Goal: Information Seeking & Learning: Learn about a topic

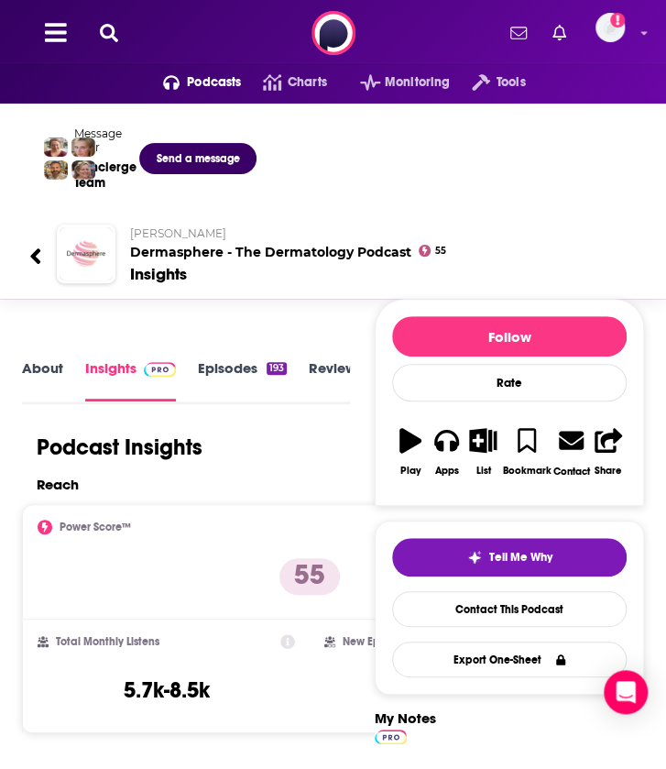
click at [126, 42] on div "Podcasts Charts Monitoring Tools For Business For Podcasters More Add a profile…" at bounding box center [333, 33] width 666 height 66
click at [119, 38] on button at bounding box center [108, 33] width 29 height 21
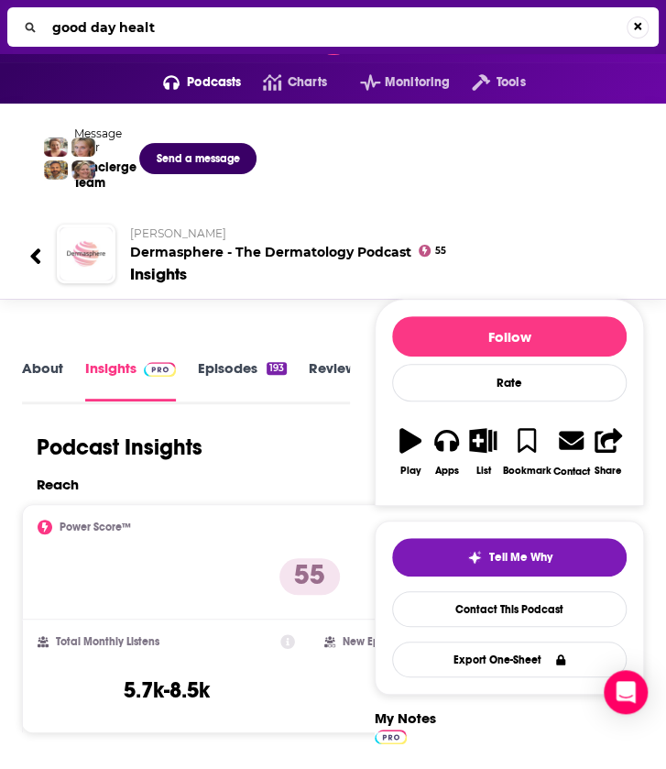
type input "good day health"
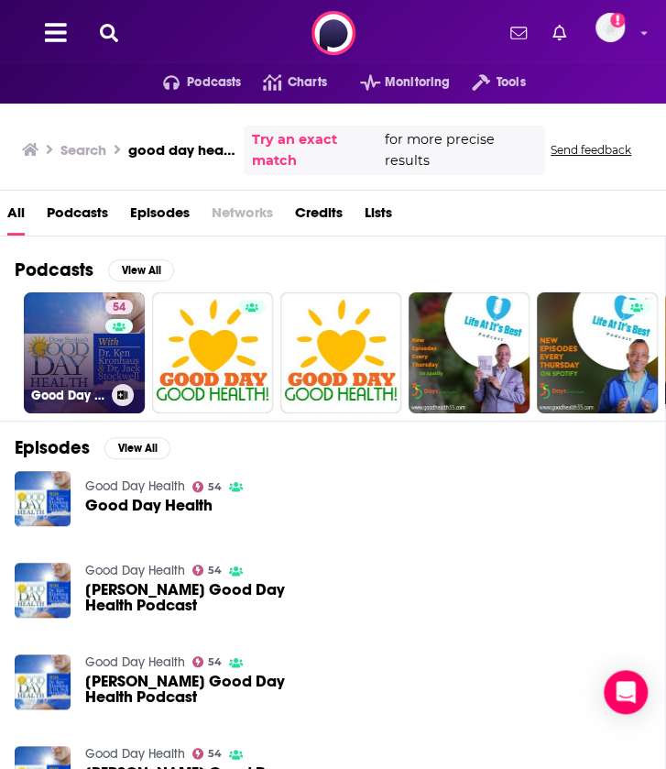
click at [103, 358] on link "54 Good Day Health" at bounding box center [84, 352] width 121 height 121
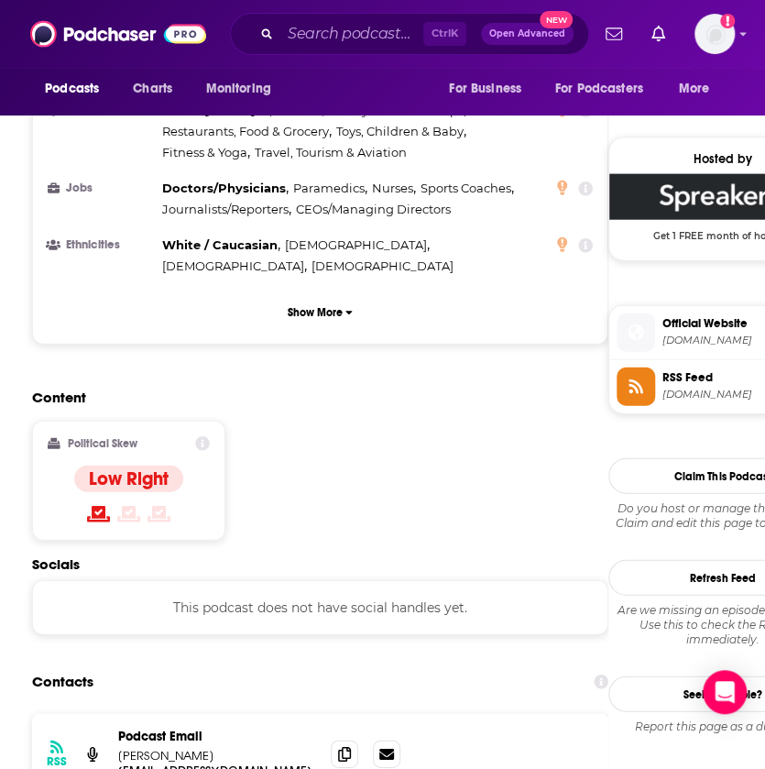
scroll to position [1325, 0]
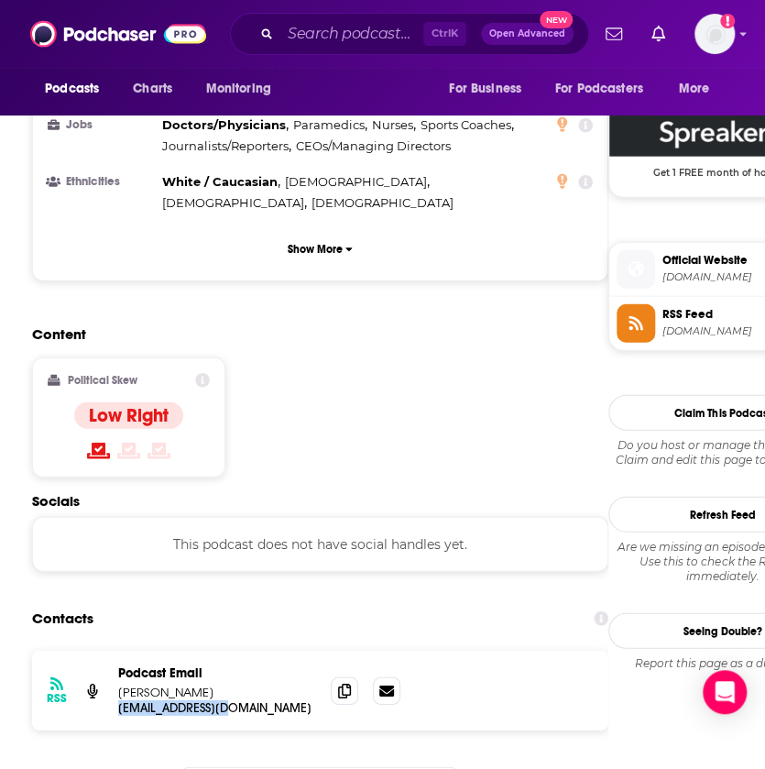
drag, startPoint x: 115, startPoint y: 597, endPoint x: 238, endPoint y: 605, distance: 123.0
click at [238, 650] on div "RSS Podcast Email [PERSON_NAME] [PERSON_NAME][EMAIL_ADDRESS][DOMAIN_NAME] [EMAI…" at bounding box center [320, 690] width 576 height 80
copy p "[EMAIL_ADDRESS][DOMAIN_NAME]"
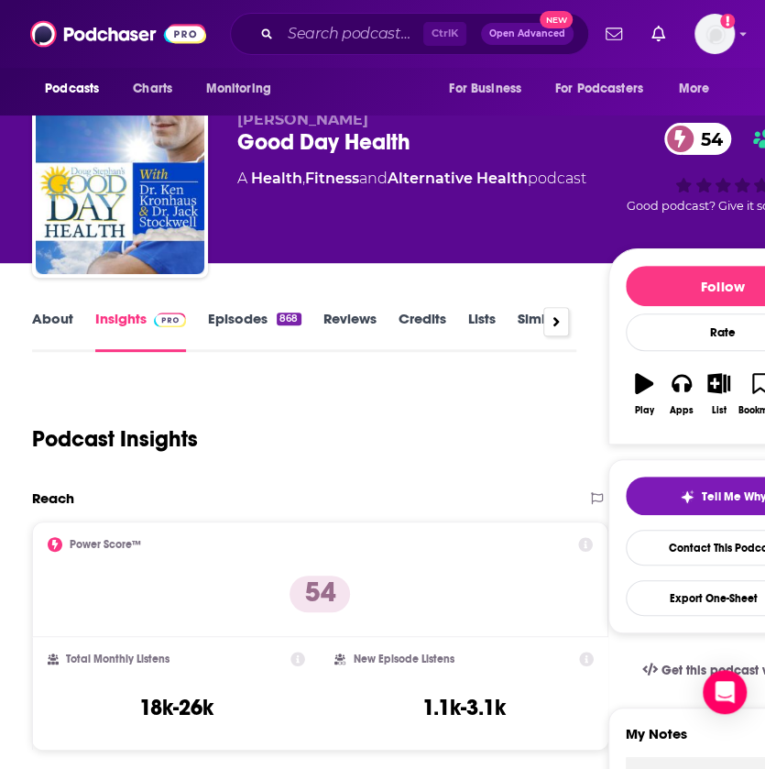
scroll to position [20, 0]
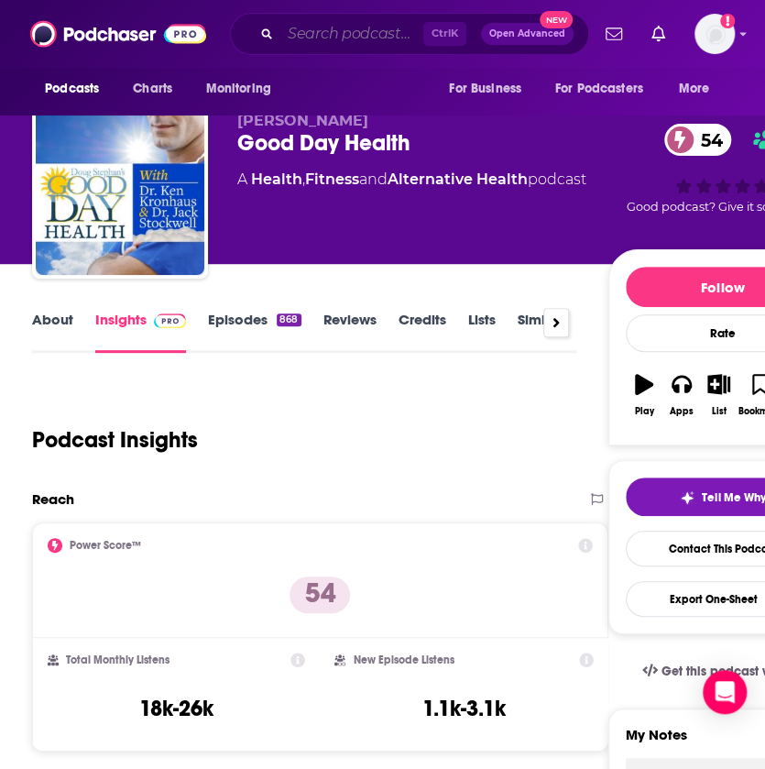
click at [356, 39] on input "Search podcasts, credits, & more..." at bounding box center [351, 33] width 143 height 29
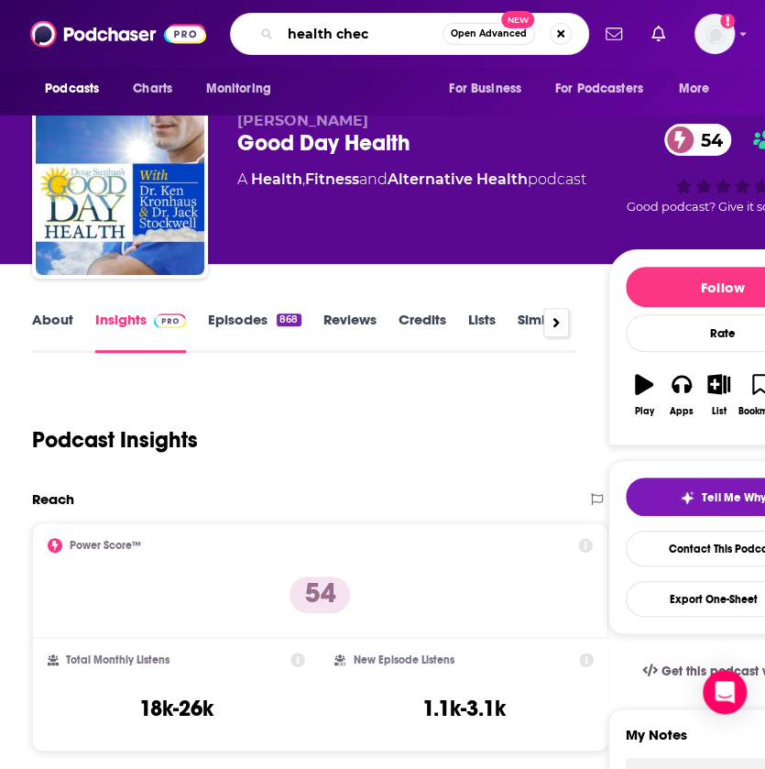
type input "health checl"
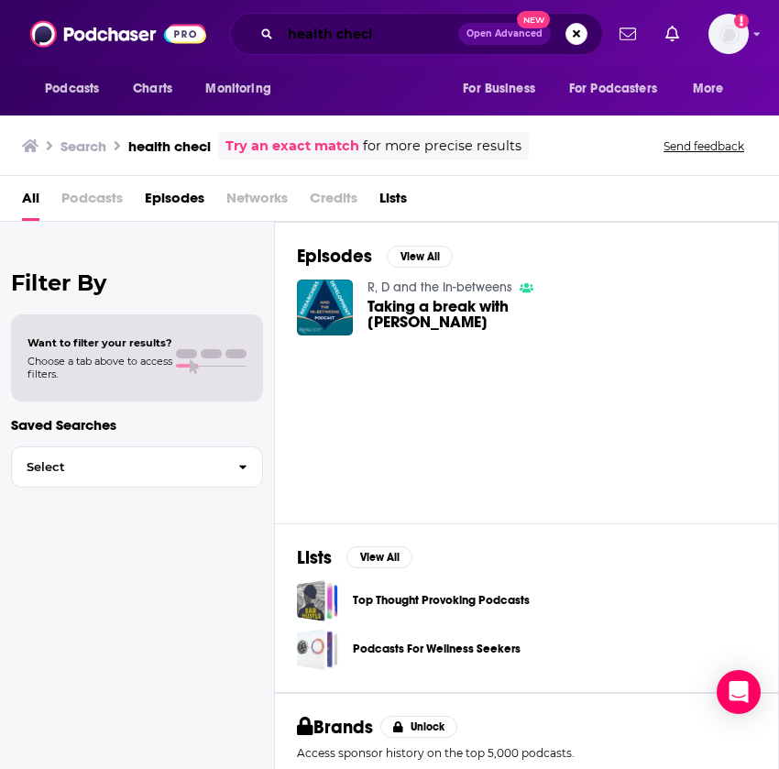
click at [387, 38] on input "health checl" at bounding box center [369, 33] width 178 height 29
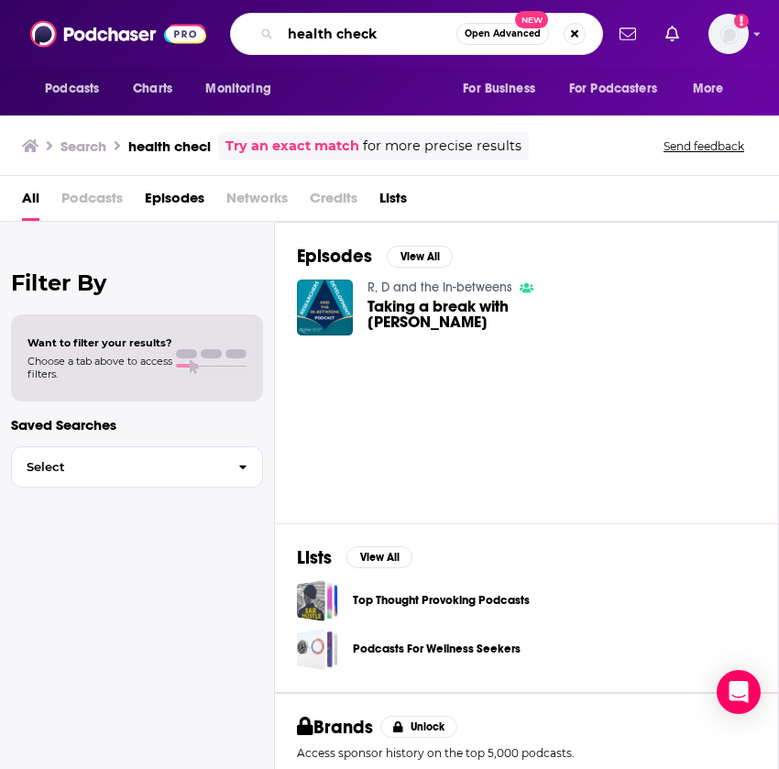
type input "health check"
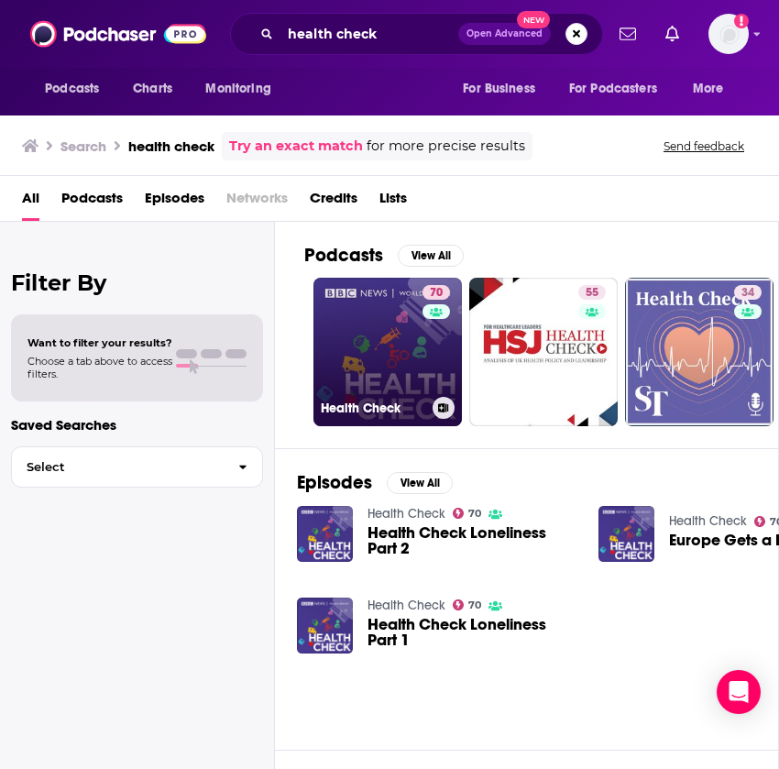
click at [384, 342] on link "70 Health Check" at bounding box center [387, 352] width 148 height 148
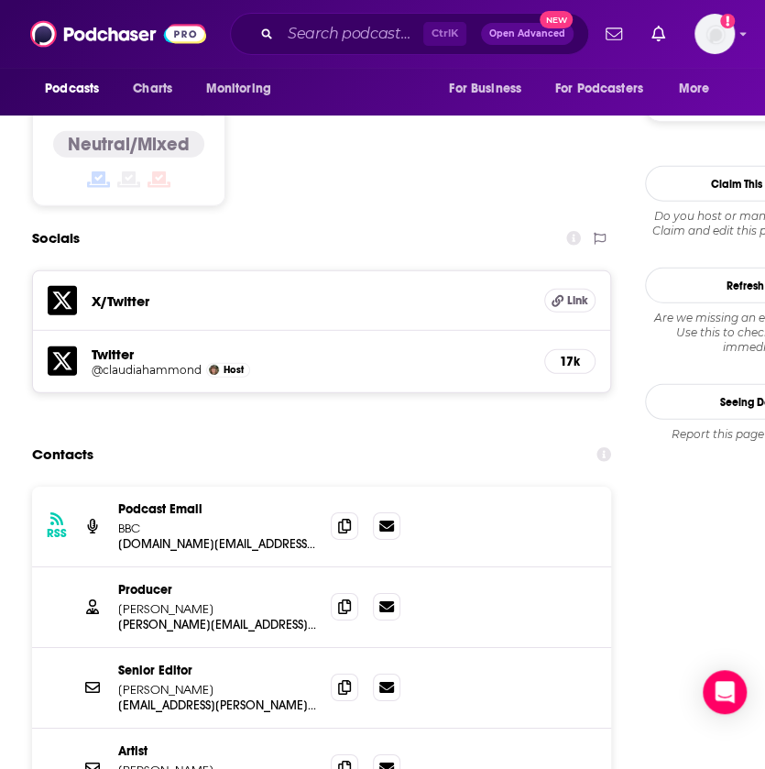
scroll to position [1532, 0]
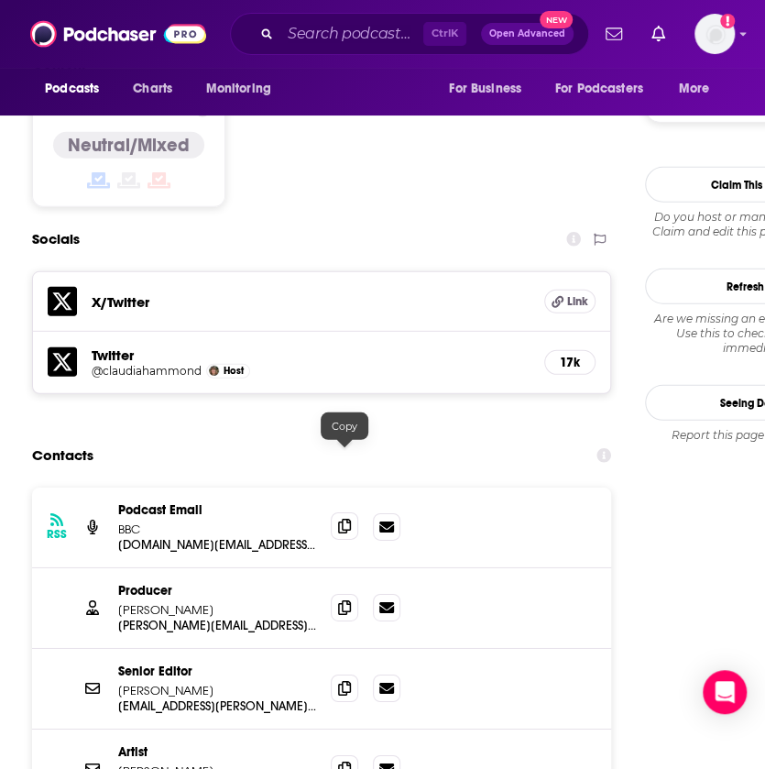
click at [350, 512] on span at bounding box center [344, 525] width 27 height 27
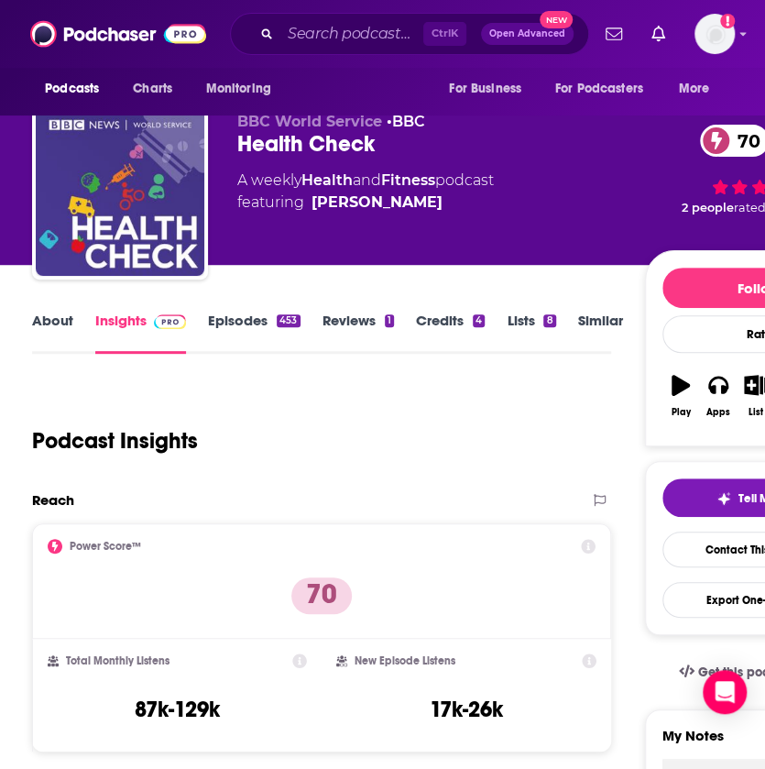
scroll to position [18, 0]
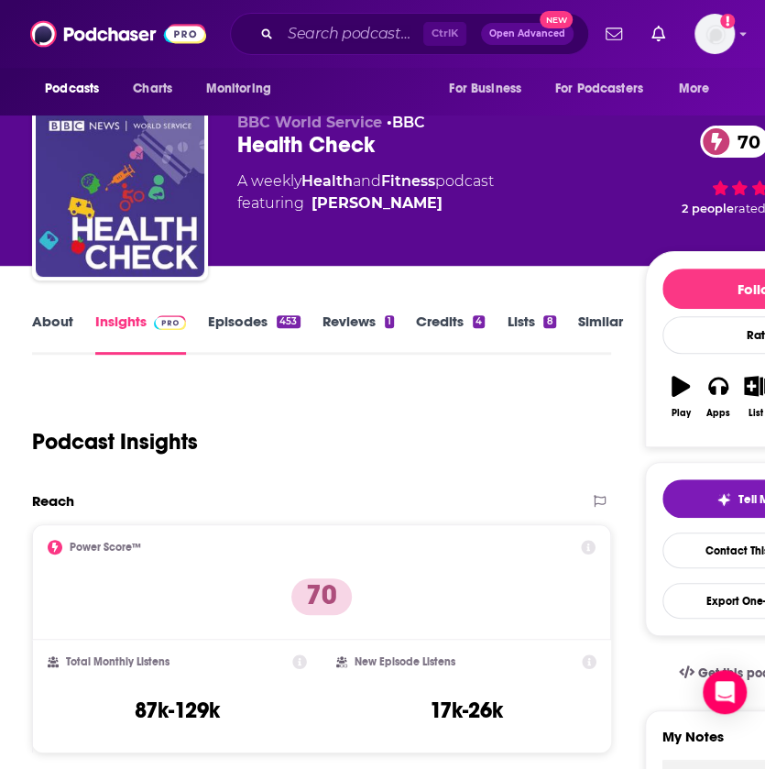
click at [42, 327] on link "About" at bounding box center [52, 333] width 41 height 42
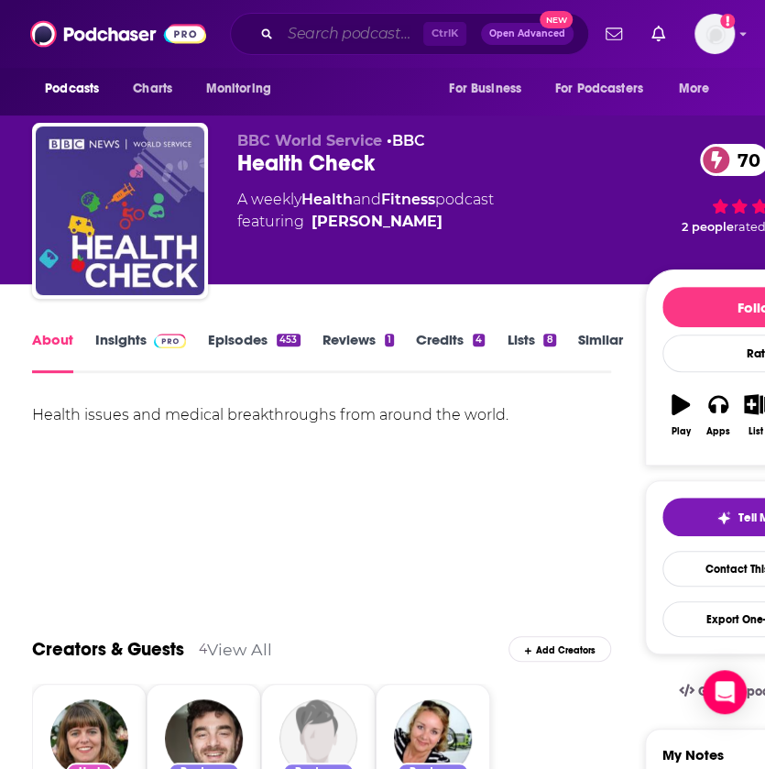
click at [321, 41] on input "Search podcasts, credits, & more..." at bounding box center [351, 33] width 143 height 29
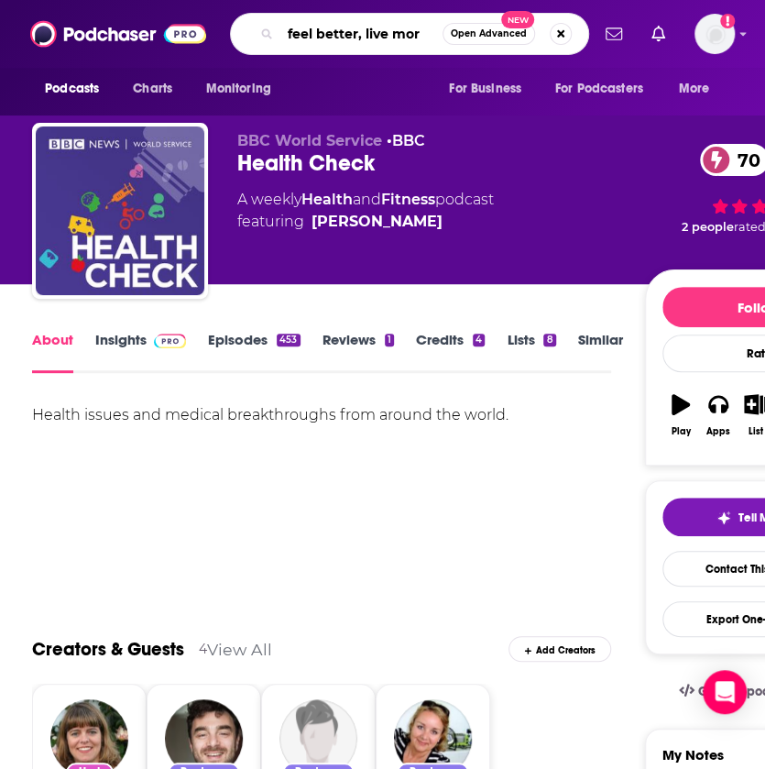
type input "feel better, live more"
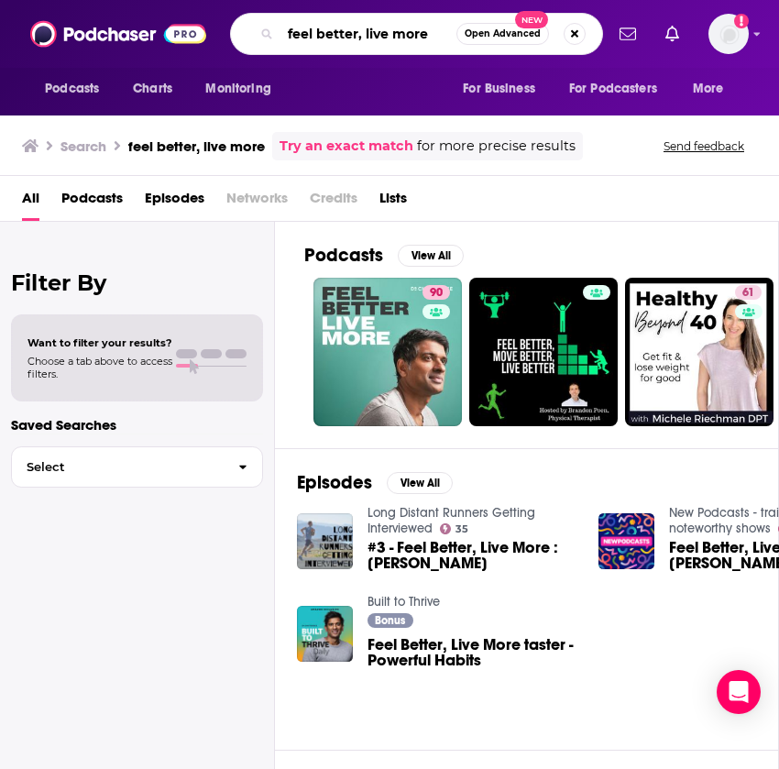
click at [431, 32] on input "feel better, live more" at bounding box center [368, 33] width 176 height 29
type input "feel better, live more with [PERSON_NAME]"
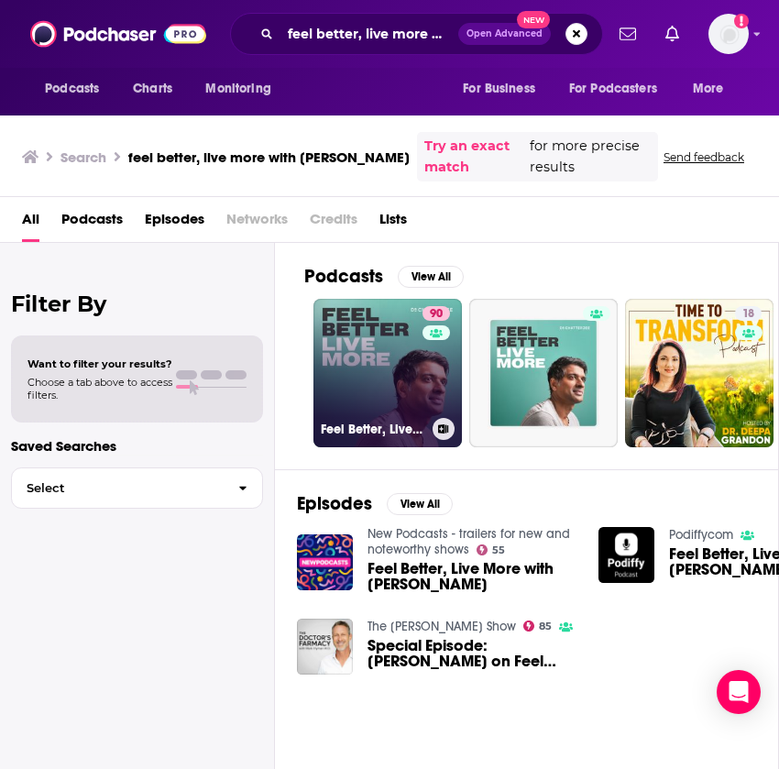
click at [382, 400] on link "90 Feel Better, Live More with [PERSON_NAME]" at bounding box center [387, 373] width 148 height 148
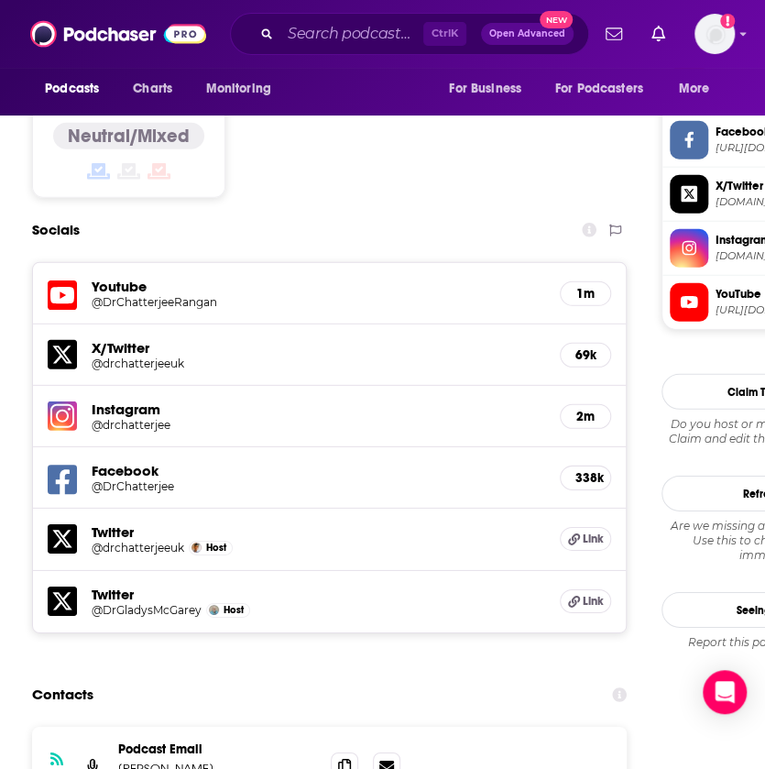
scroll to position [1811, 0]
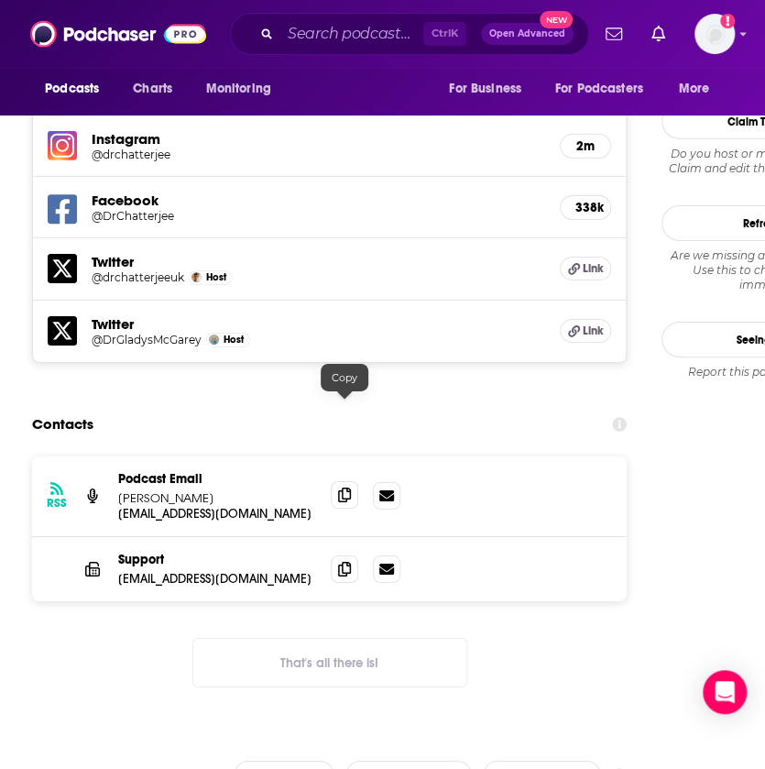
click at [338, 487] on icon at bounding box center [344, 494] width 13 height 15
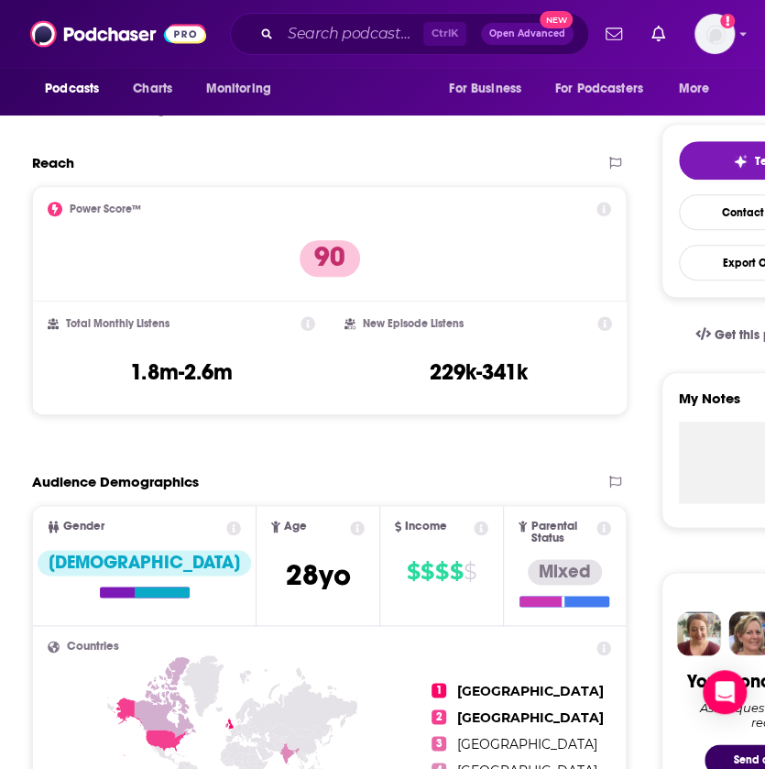
scroll to position [355, 0]
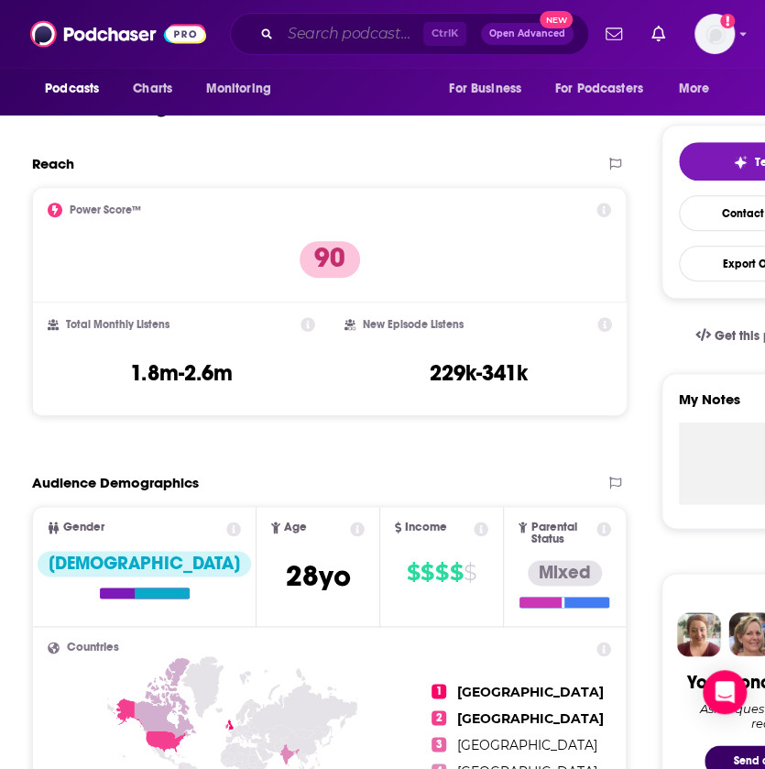
click at [328, 47] on input "Search podcasts, credits, & more..." at bounding box center [351, 33] width 143 height 29
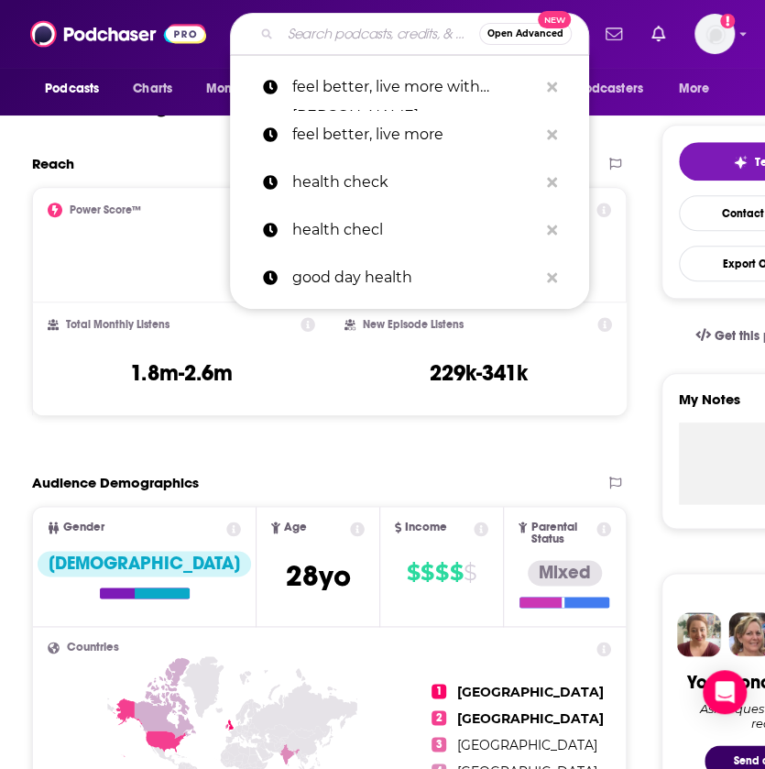
paste input "Fempower Health, A Women's Health Podcast"
type input "Fempower Health, A Women's Health Podcast"
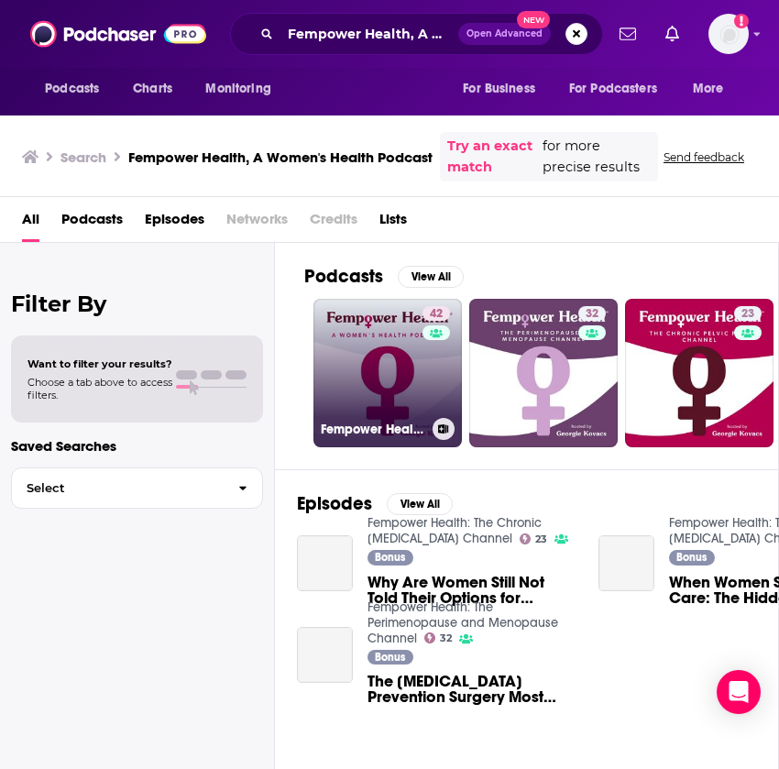
click at [401, 357] on link "42 Fempower Health | A Women's Health Podcast" at bounding box center [387, 373] width 148 height 148
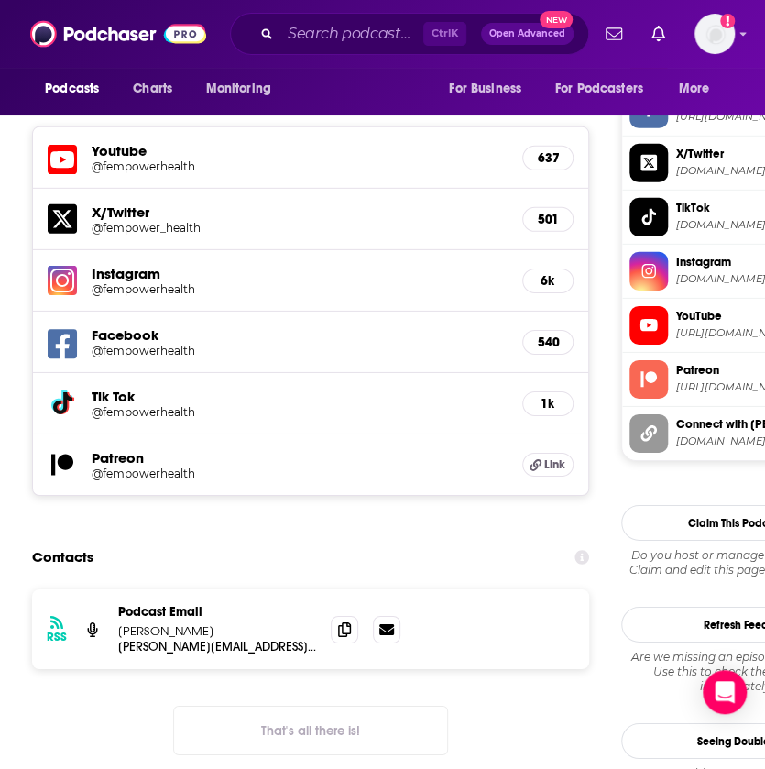
scroll to position [1741, 0]
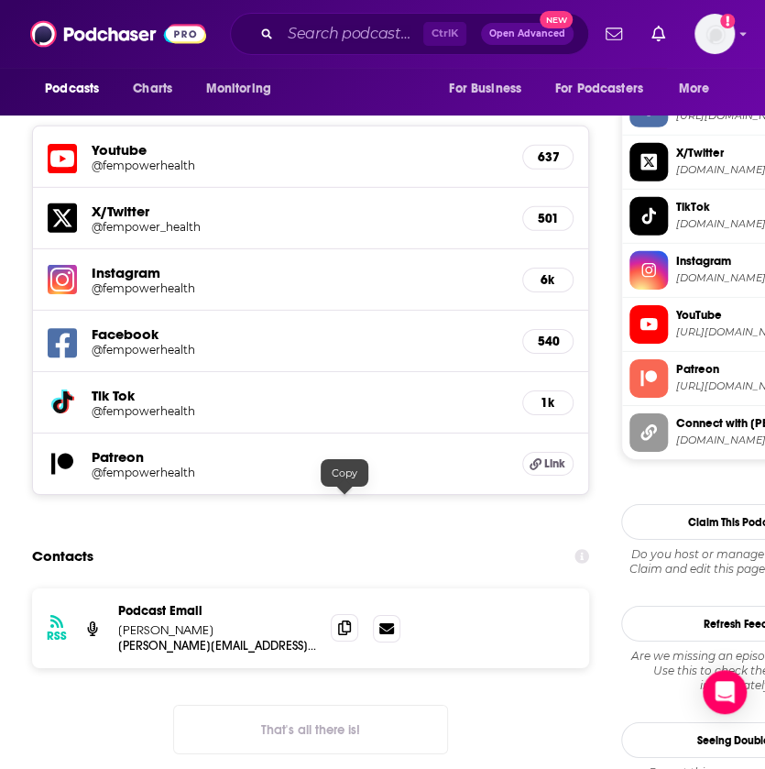
click at [344, 614] on span at bounding box center [344, 627] width 27 height 27
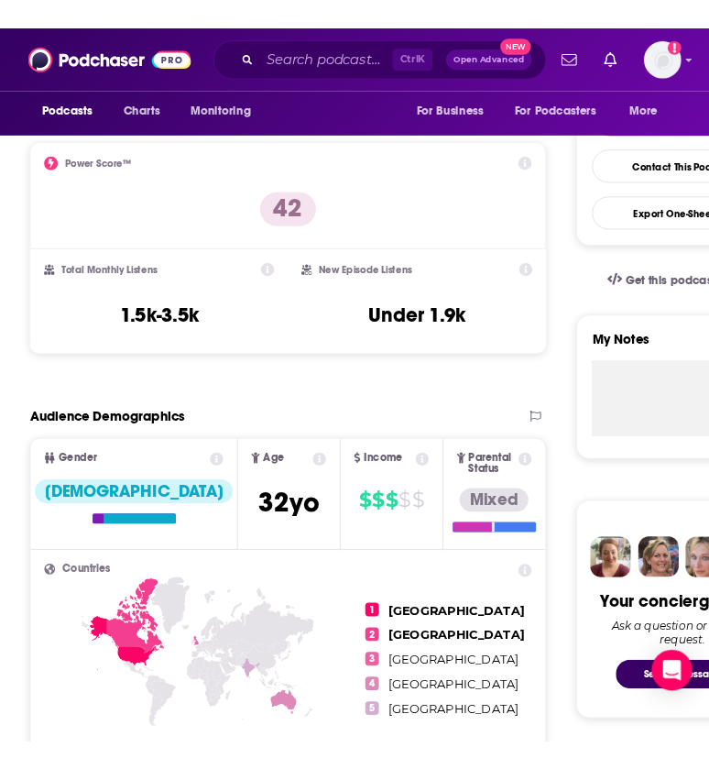
scroll to position [245, 0]
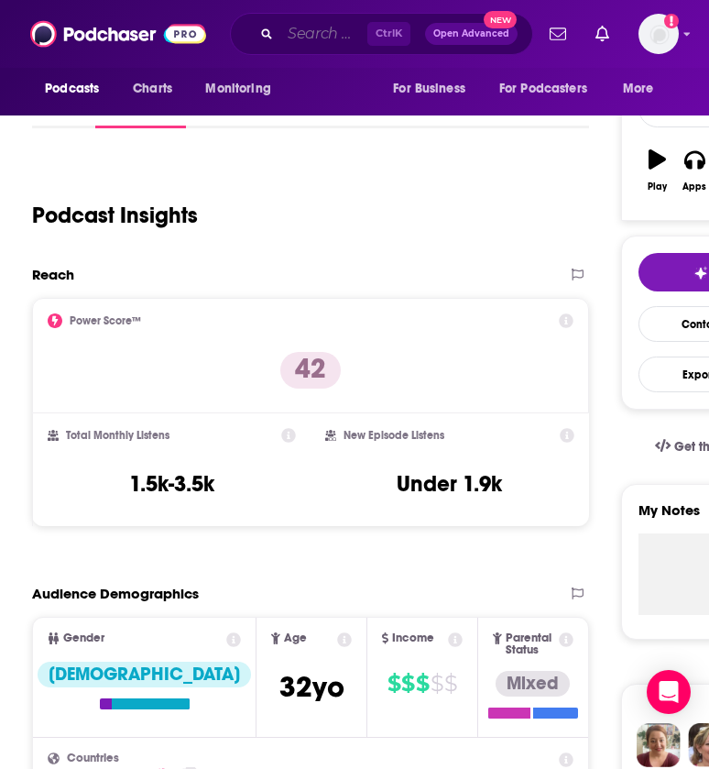
click at [323, 35] on input "Search podcasts, credits, & more..." at bounding box center [323, 33] width 87 height 29
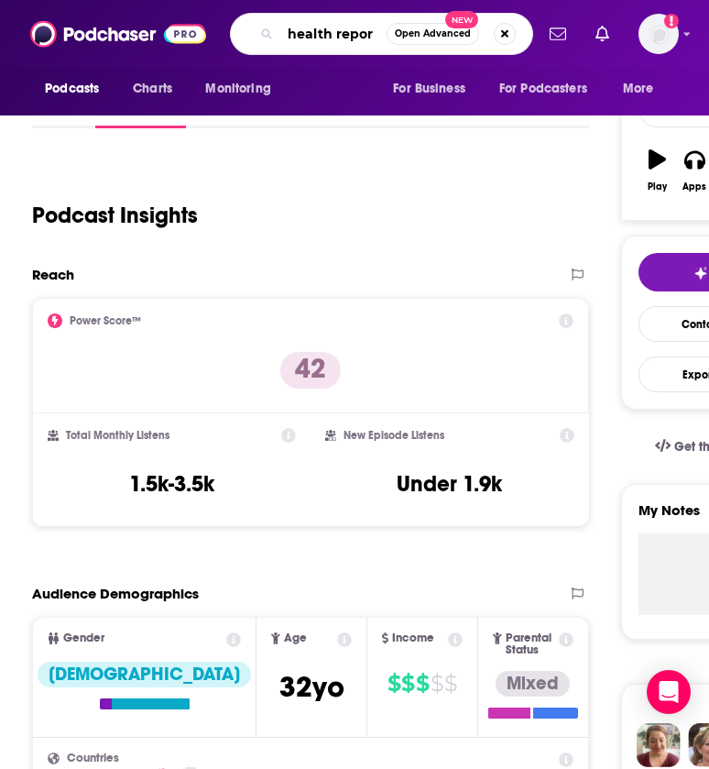
type input "health report"
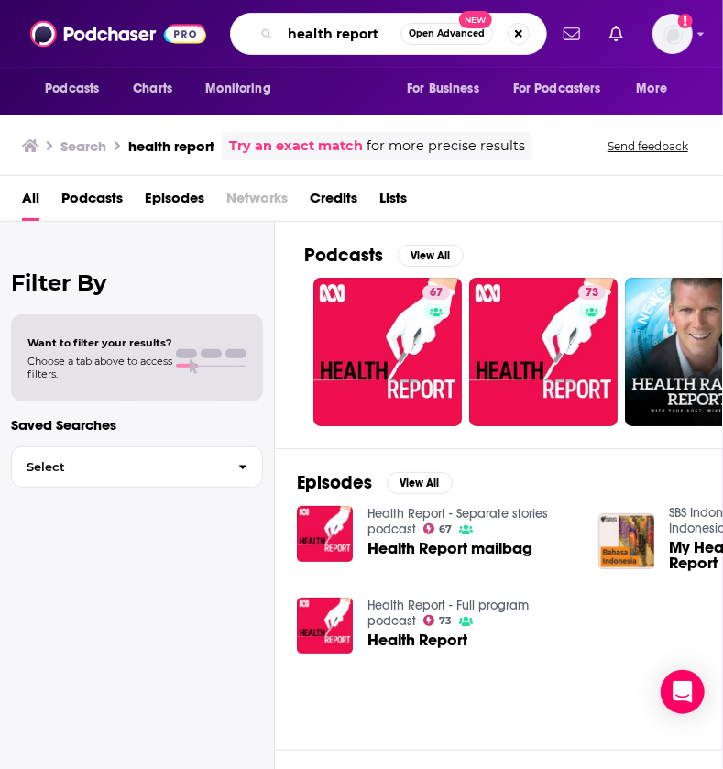
drag, startPoint x: 386, startPoint y: 37, endPoint x: 286, endPoint y: 30, distance: 100.1
click at [286, 30] on input "health report" at bounding box center [340, 33] width 120 height 29
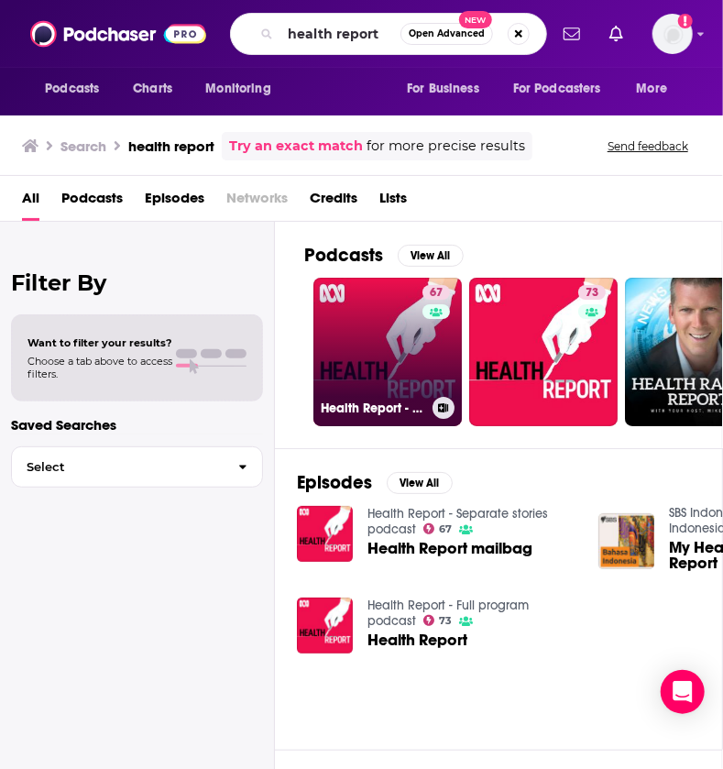
click at [403, 363] on link "67 Health Report - Separate stories podcast" at bounding box center [387, 352] width 148 height 148
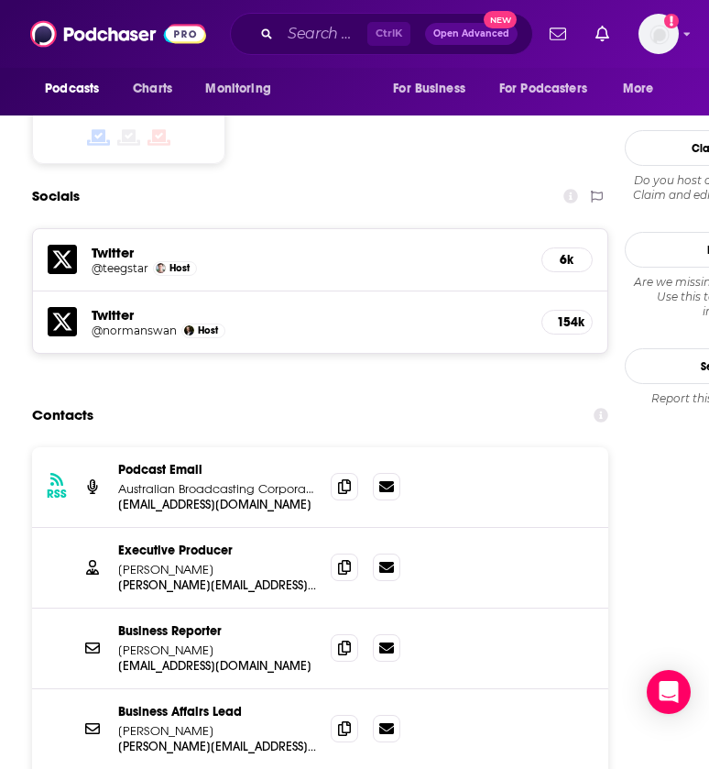
scroll to position [1567, 0]
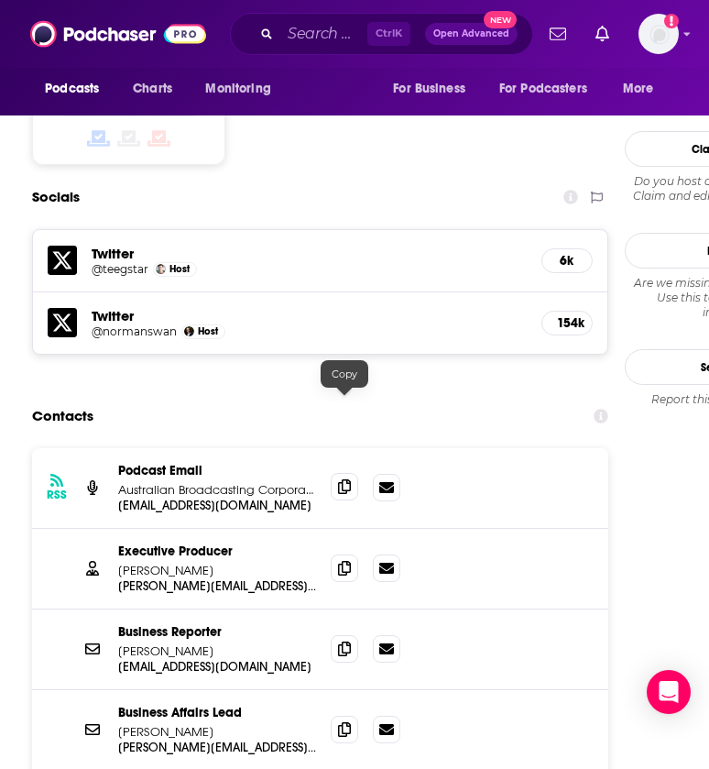
click at [348, 479] on icon at bounding box center [344, 486] width 13 height 15
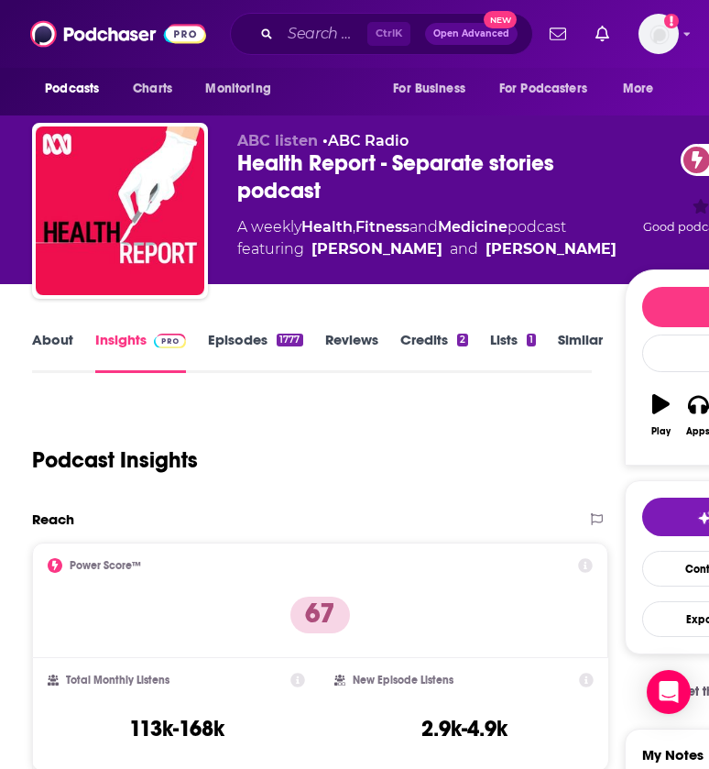
scroll to position [83, 0]
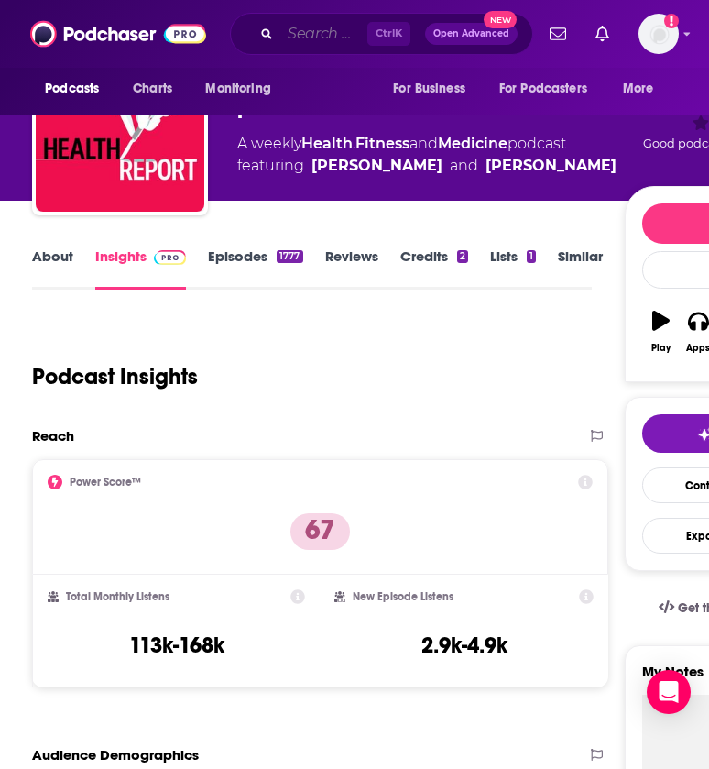
click at [291, 24] on input "Search podcasts, credits, & more..." at bounding box center [323, 33] width 87 height 29
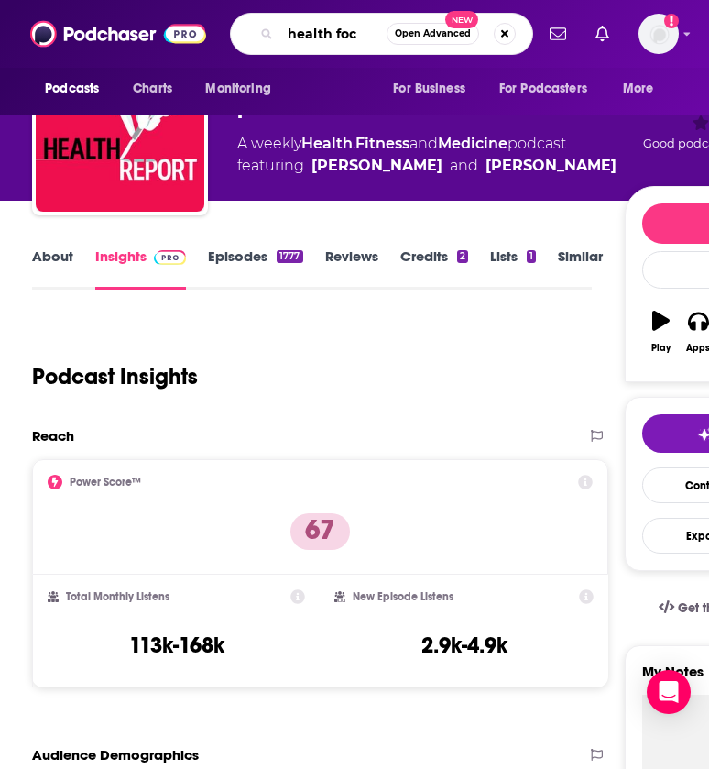
type input "health focu"
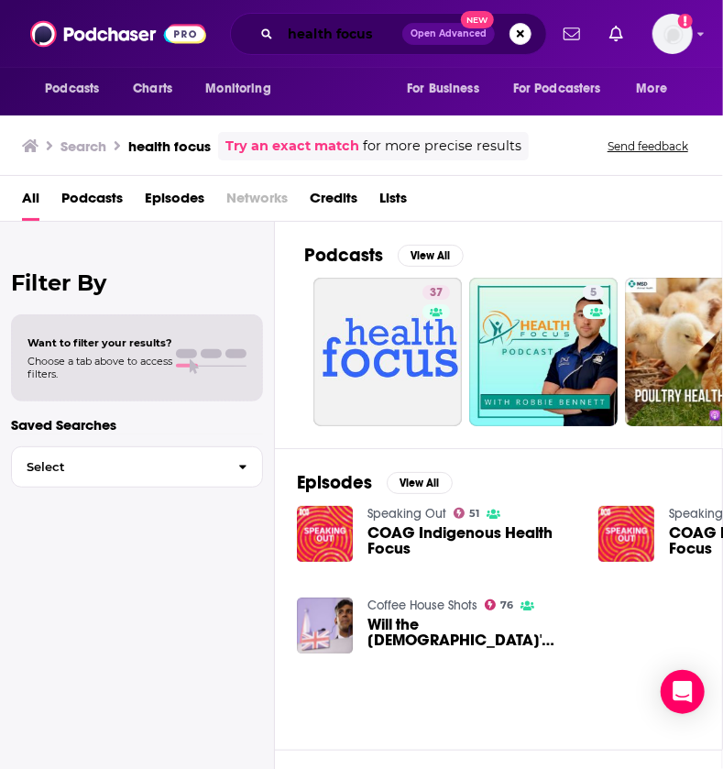
click at [380, 32] on input "health focus" at bounding box center [341, 33] width 122 height 29
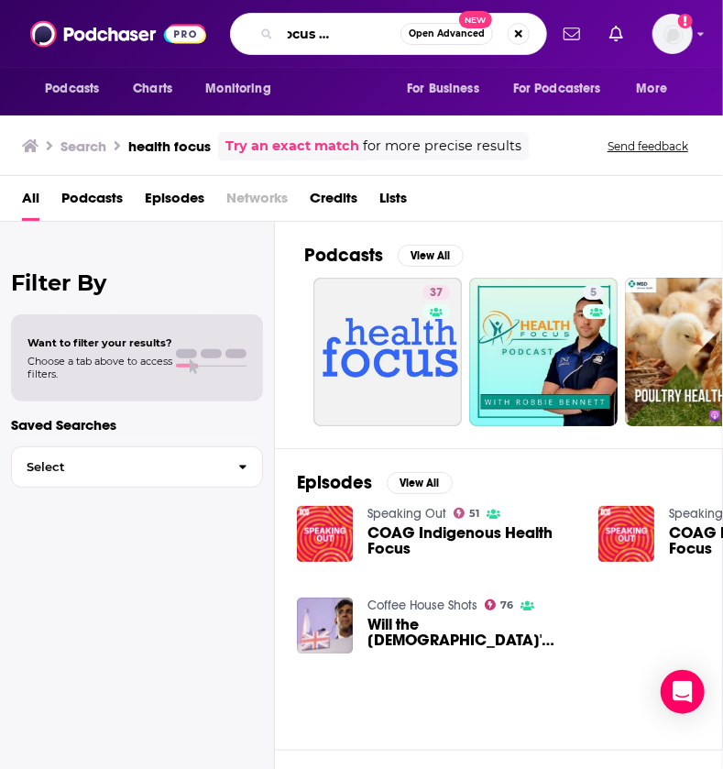
scroll to position [0, 65]
type input "health focus [PERSON_NAME]"
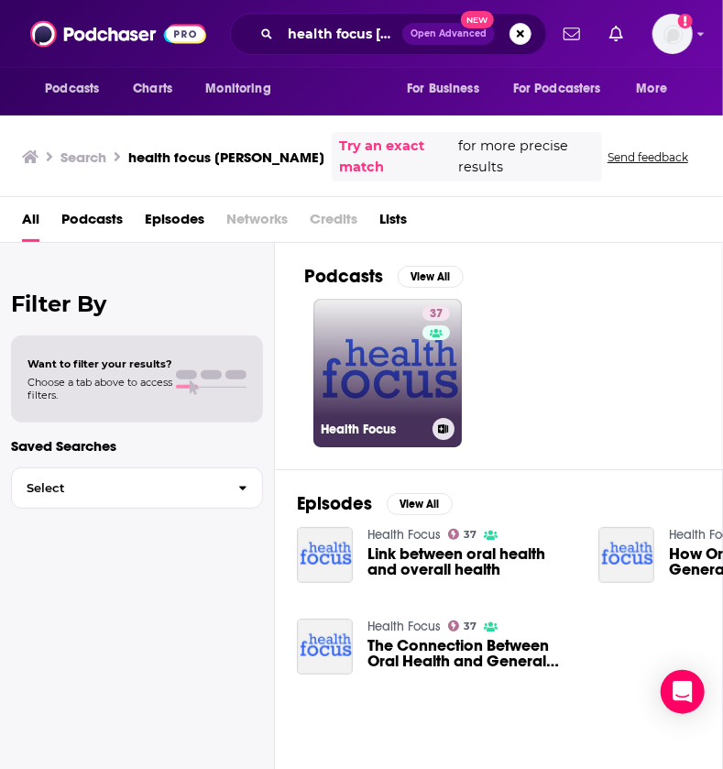
click at [381, 354] on link "37 Health Focus" at bounding box center [387, 373] width 148 height 148
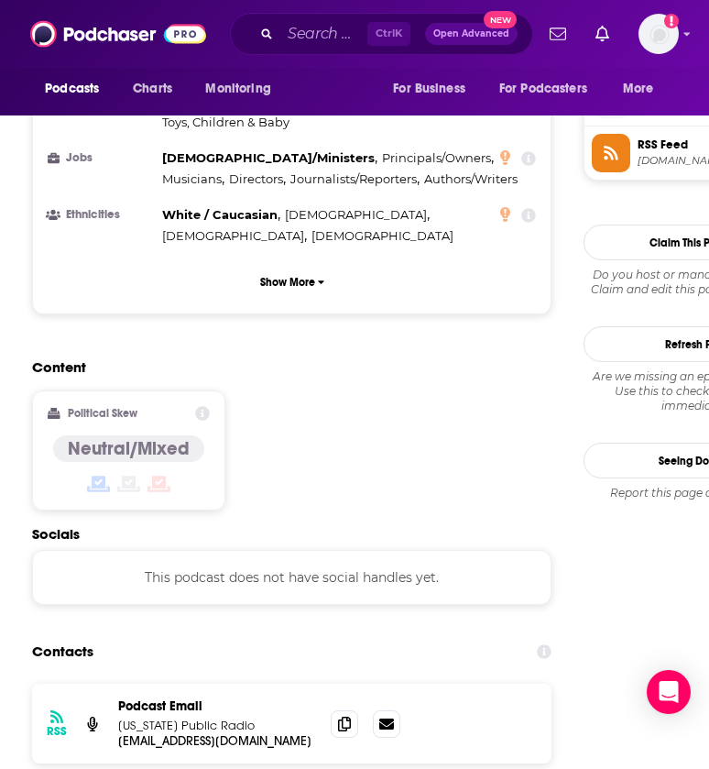
scroll to position [1444, 0]
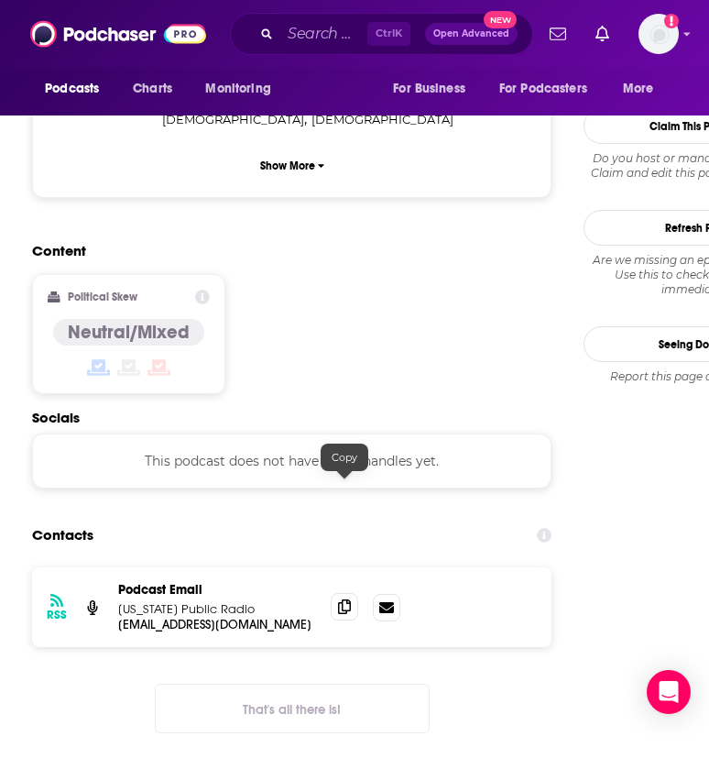
click at [350, 599] on icon at bounding box center [344, 606] width 13 height 15
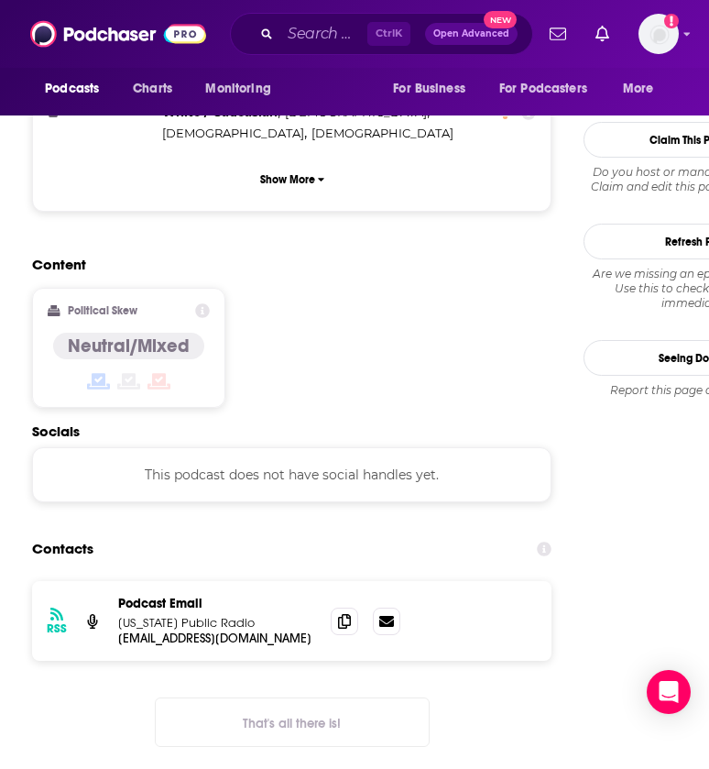
scroll to position [1431, 0]
click at [297, 33] on input "Search podcasts, credits, & more..." at bounding box center [323, 33] width 87 height 29
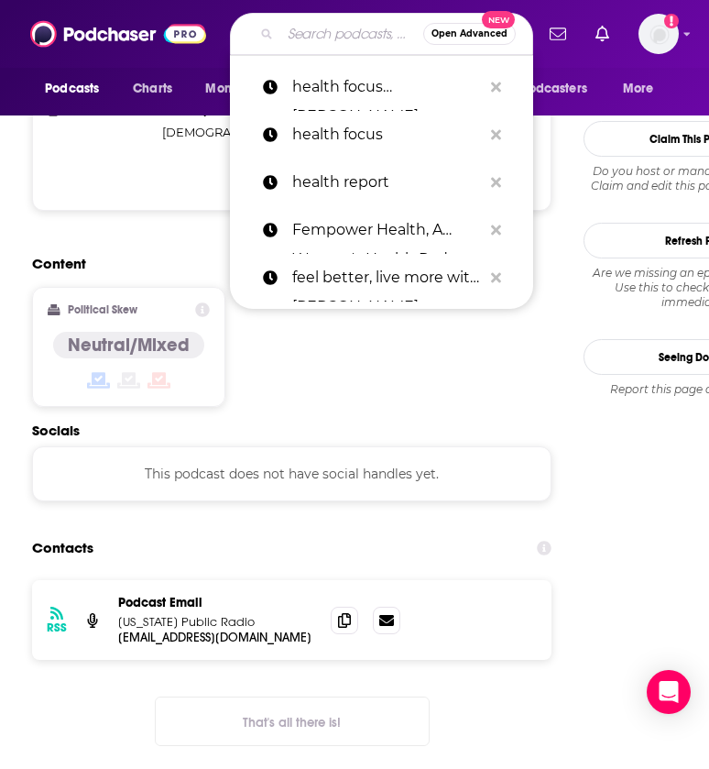
type input "n"
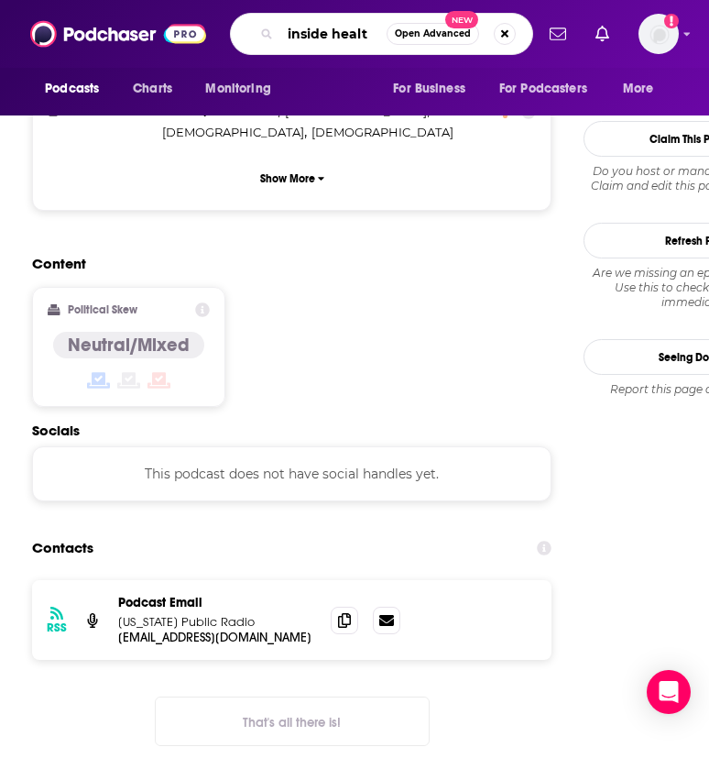
type input "inside health"
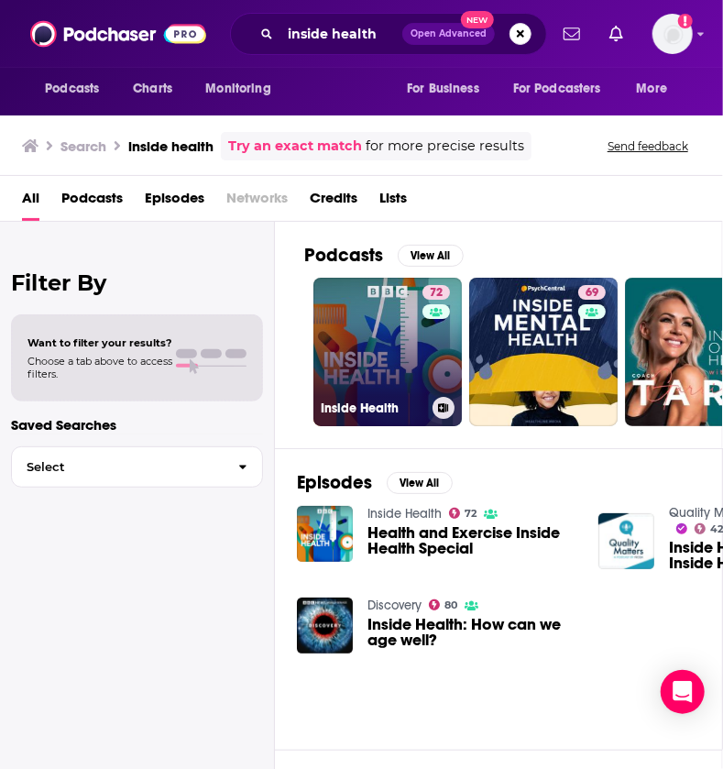
click at [362, 359] on link "72 Inside Health" at bounding box center [387, 352] width 148 height 148
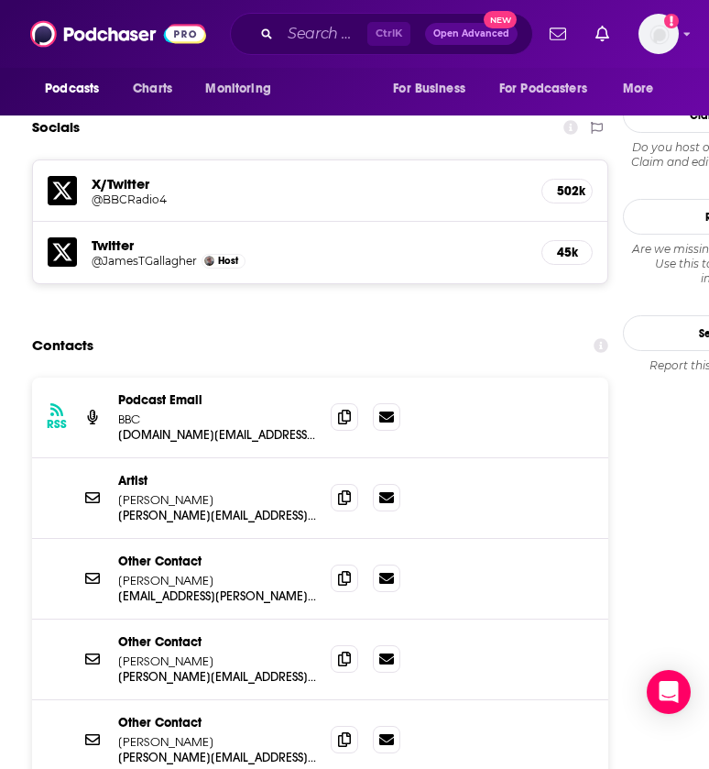
scroll to position [1655, 0]
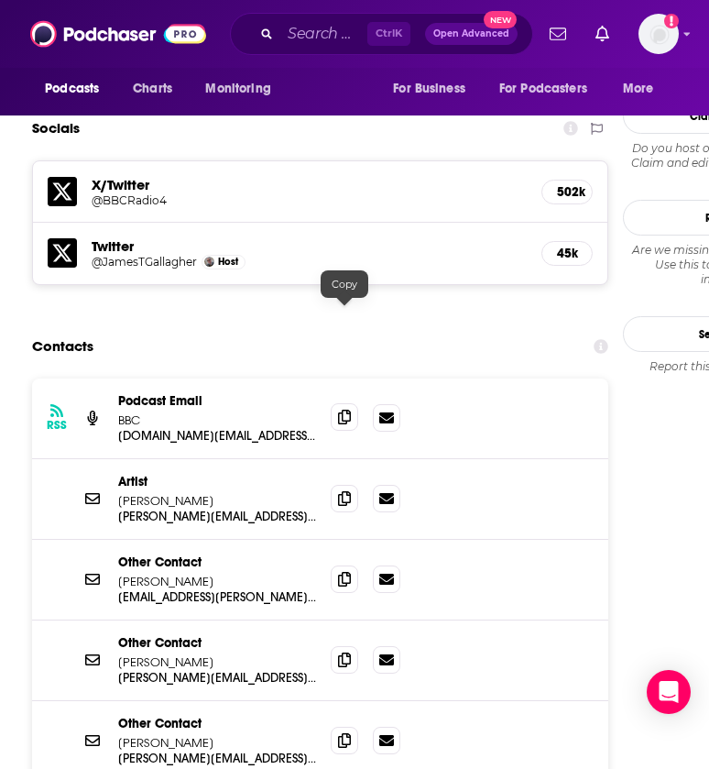
click at [343, 410] on icon at bounding box center [344, 417] width 13 height 15
drag, startPoint x: 343, startPoint y: 314, endPoint x: 295, endPoint y: 250, distance: 79.9
click at [295, 329] on div "Contacts" at bounding box center [320, 346] width 576 height 35
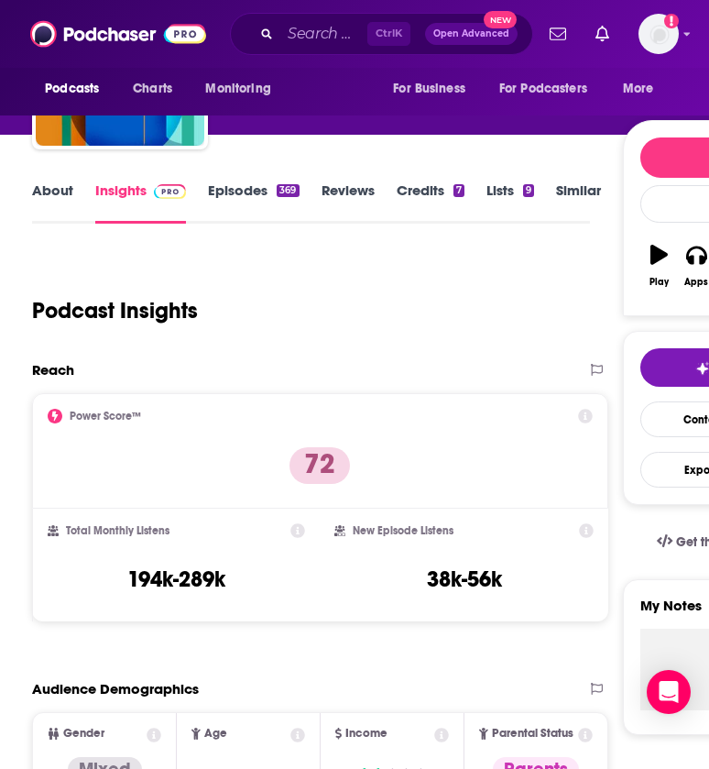
scroll to position [164, 0]
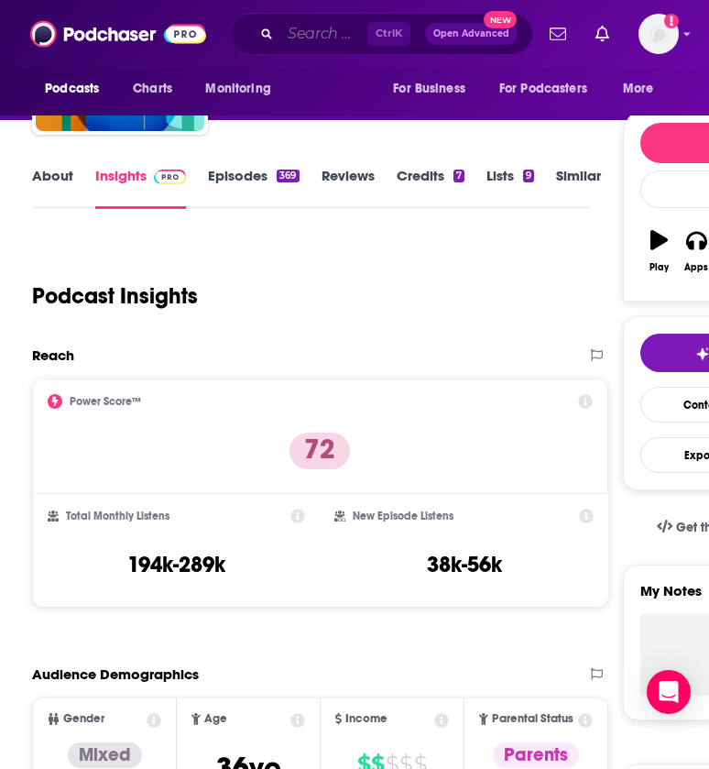
click at [339, 30] on input "Search podcasts, credits, & more..." at bounding box center [323, 33] width 87 height 29
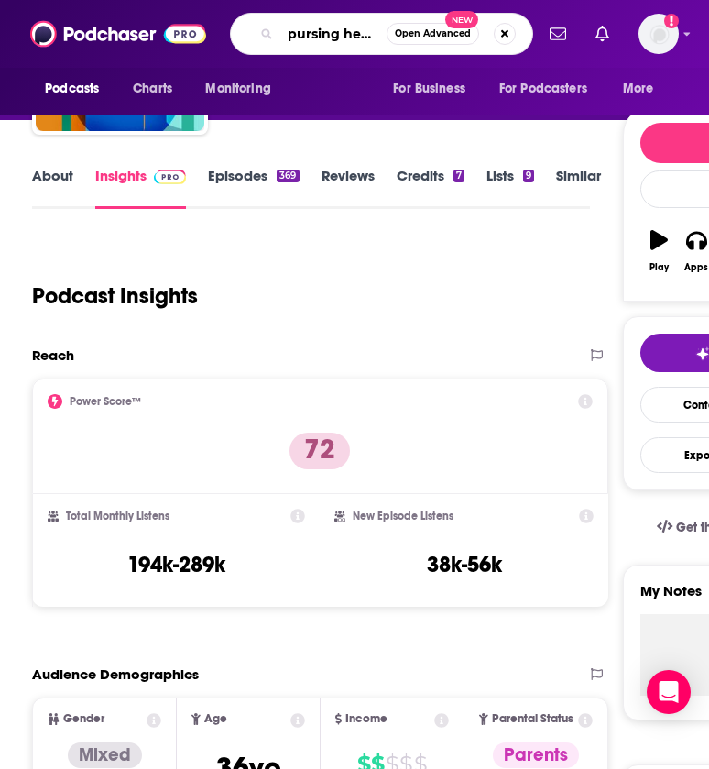
type input "pursing health"
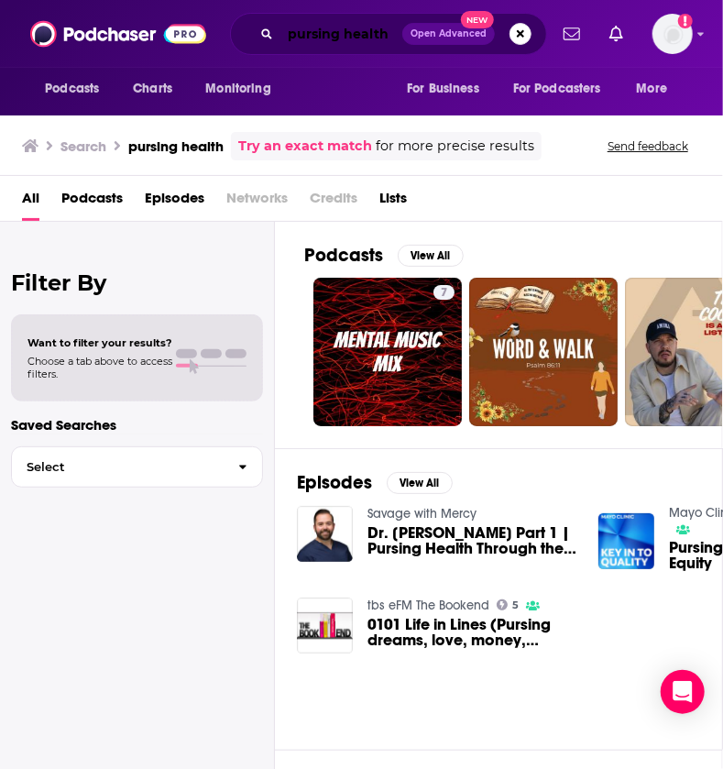
click at [321, 36] on input "pursing health" at bounding box center [341, 33] width 122 height 29
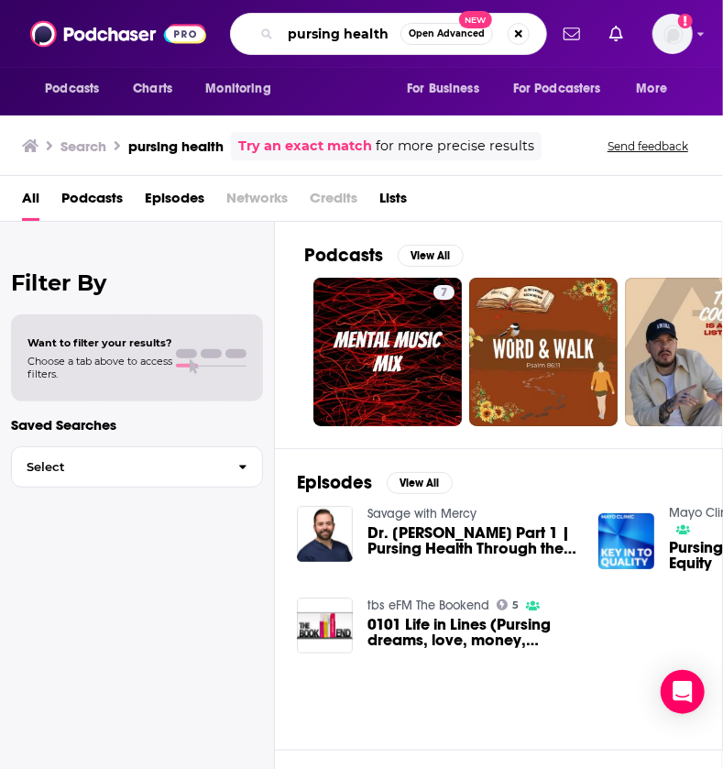
click at [317, 34] on input "pursing health" at bounding box center [340, 33] width 120 height 29
type input "pursuing health"
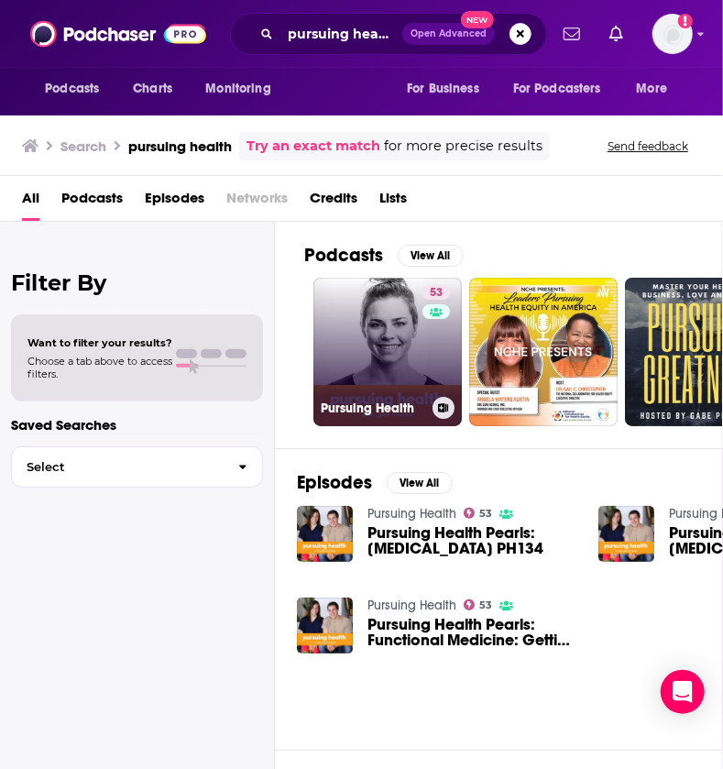
click at [392, 323] on link "53 Pursuing Health" at bounding box center [387, 352] width 148 height 148
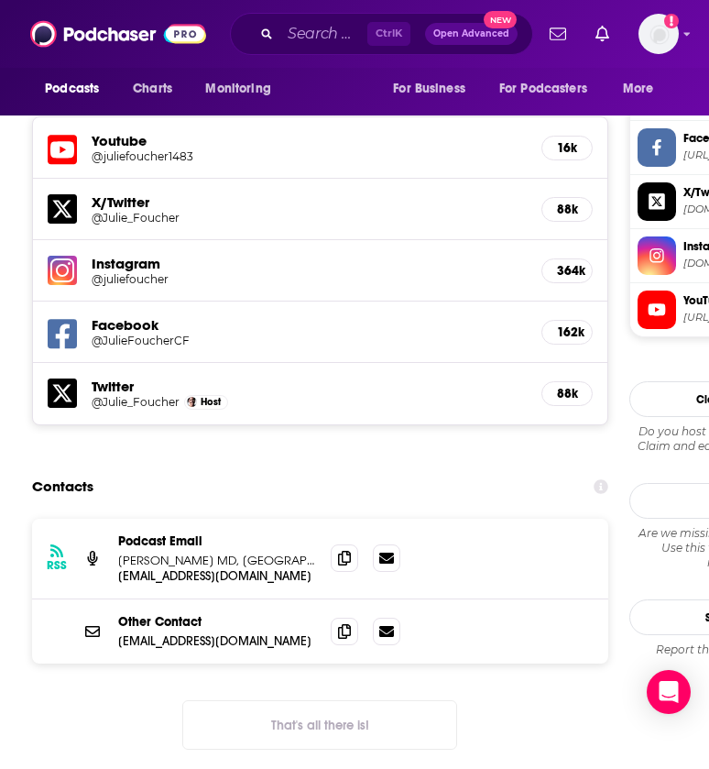
scroll to position [1719, 0]
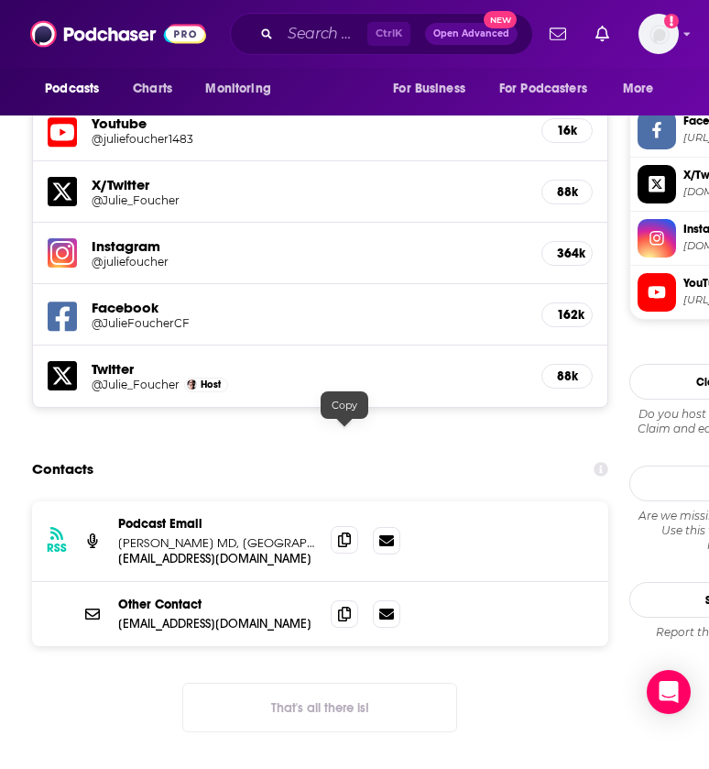
click at [343, 532] on icon at bounding box center [344, 539] width 13 height 15
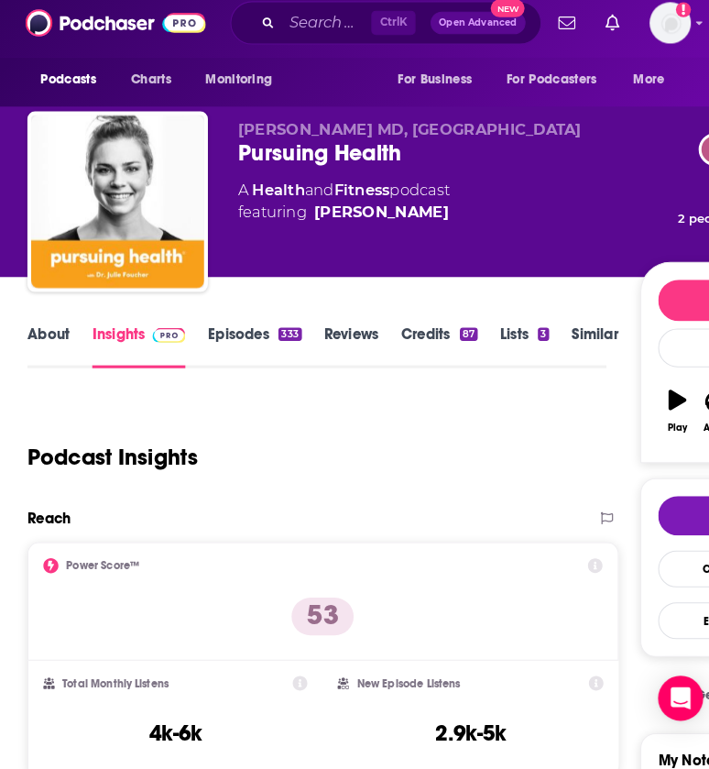
scroll to position [4, 0]
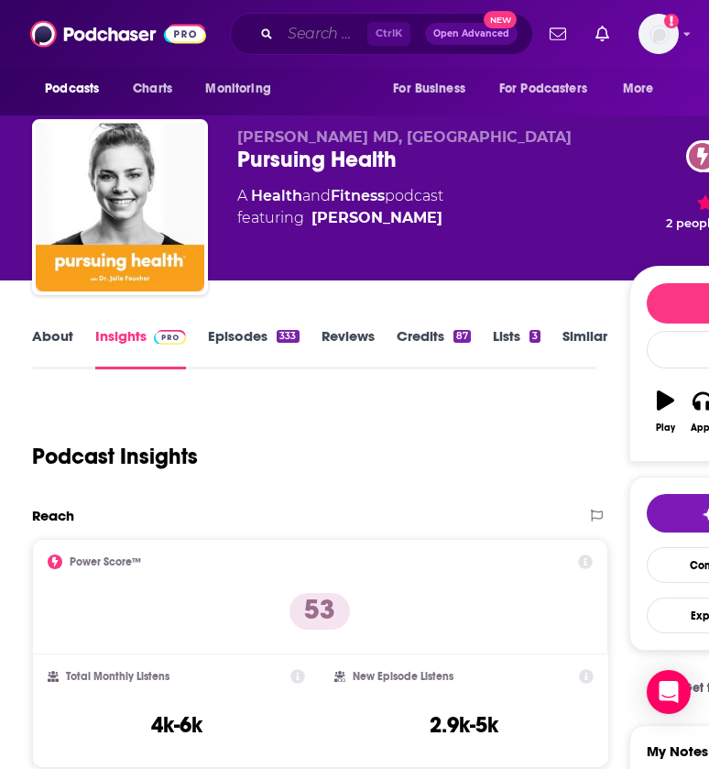
click at [290, 39] on input "Search podcasts, credits, & more..." at bounding box center [323, 33] width 87 height 29
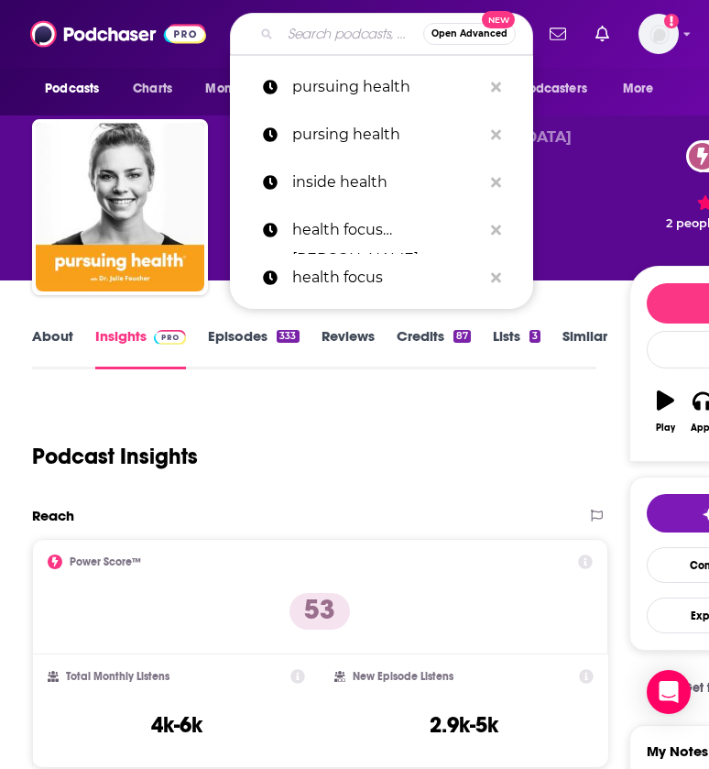
paste input "[URL][DOMAIN_NAME]"
type input "[URL][DOMAIN_NAME]"
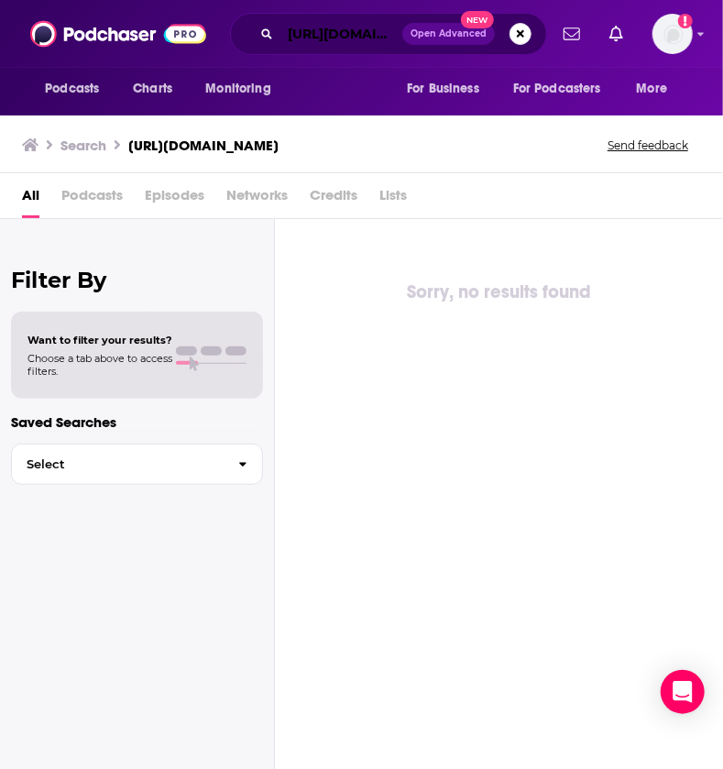
click at [341, 40] on input "[URL][DOMAIN_NAME]" at bounding box center [341, 33] width 122 height 29
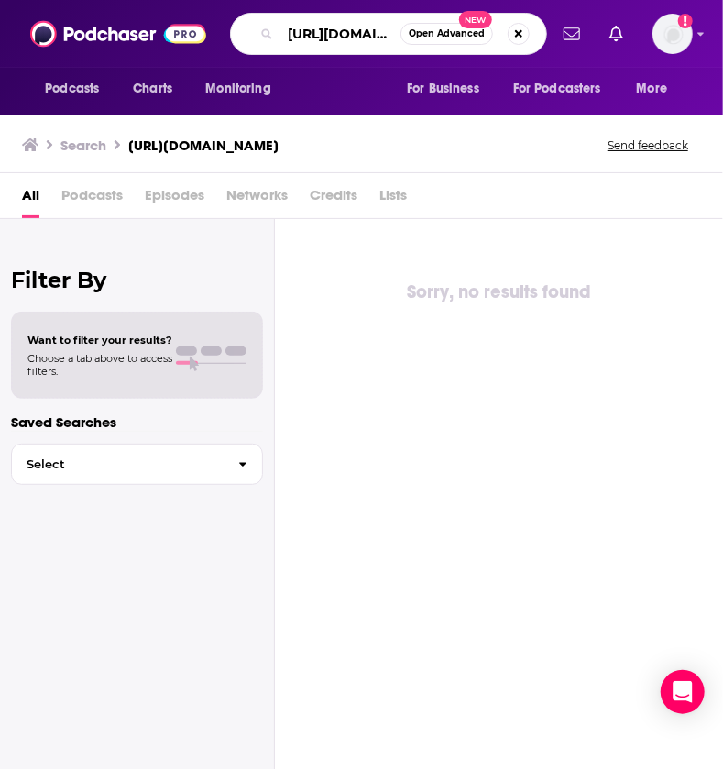
click at [341, 40] on input "[URL][DOMAIN_NAME]" at bounding box center [340, 33] width 120 height 29
paste input "Take Control of Your Health podcast"
type input "Take Control of Your Health podcast"
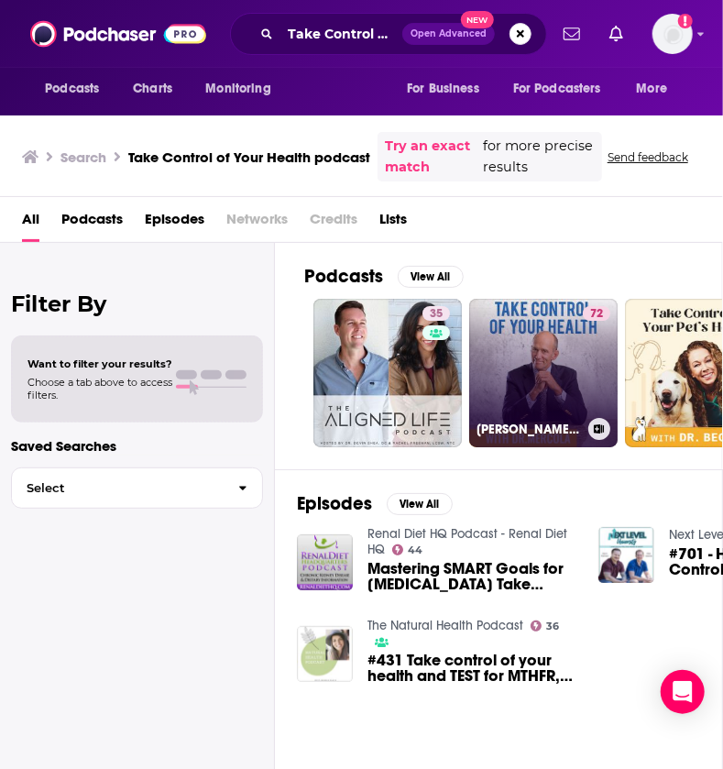
click at [508, 362] on link "72 [PERSON_NAME] - Take Control of Your Health" at bounding box center [543, 373] width 148 height 148
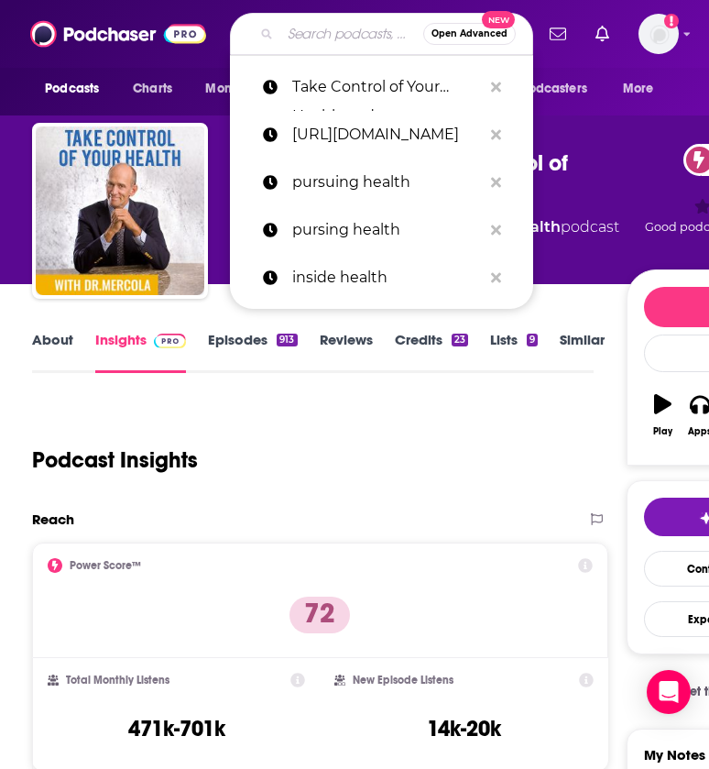
click at [315, 38] on input "Search podcasts, credits, & more..." at bounding box center [351, 33] width 143 height 29
paste input "Take Control of Your Health podcast"
type input "Take Control of Your Health podcast"
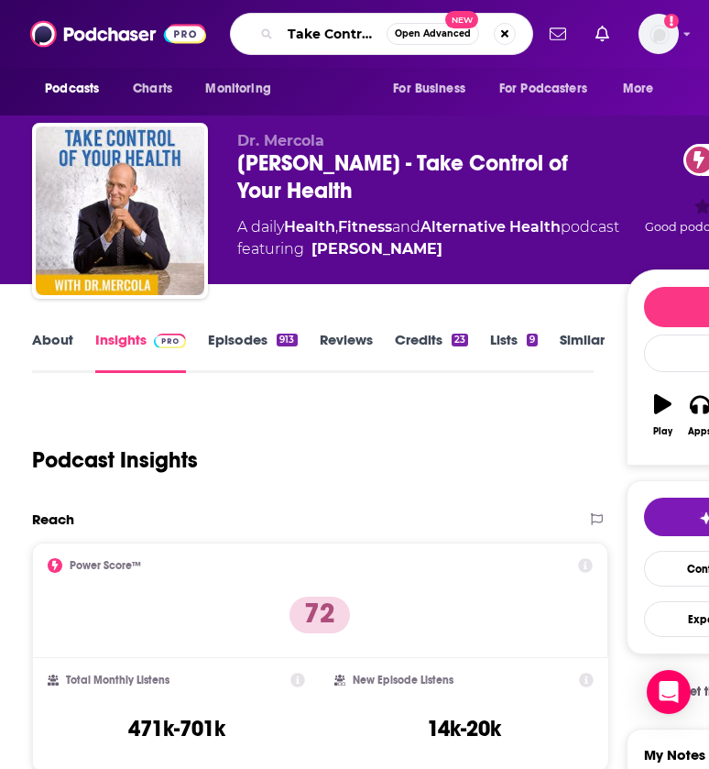
scroll to position [0, 150]
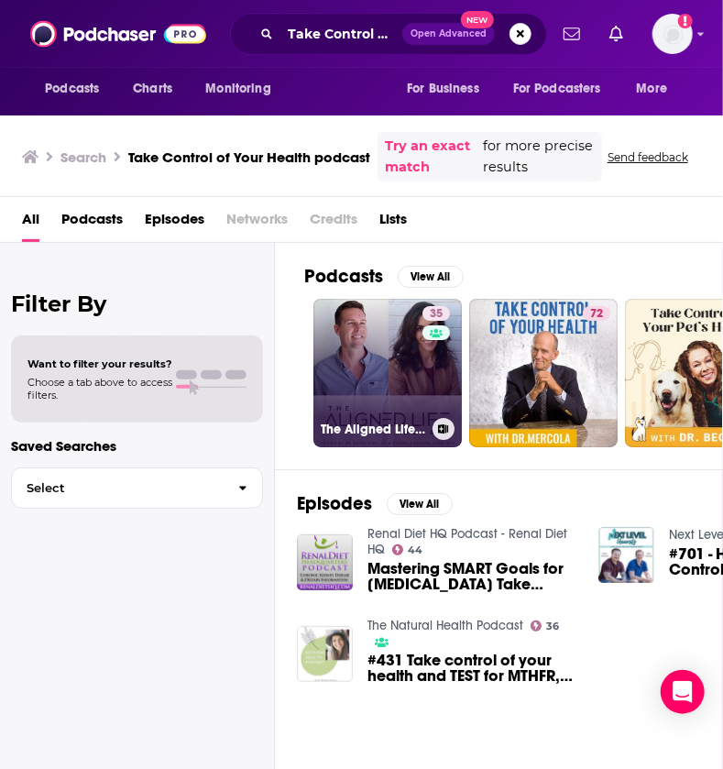
click at [347, 387] on link "35 The Aligned Life Podcast: Take Control of Your Health" at bounding box center [387, 373] width 148 height 148
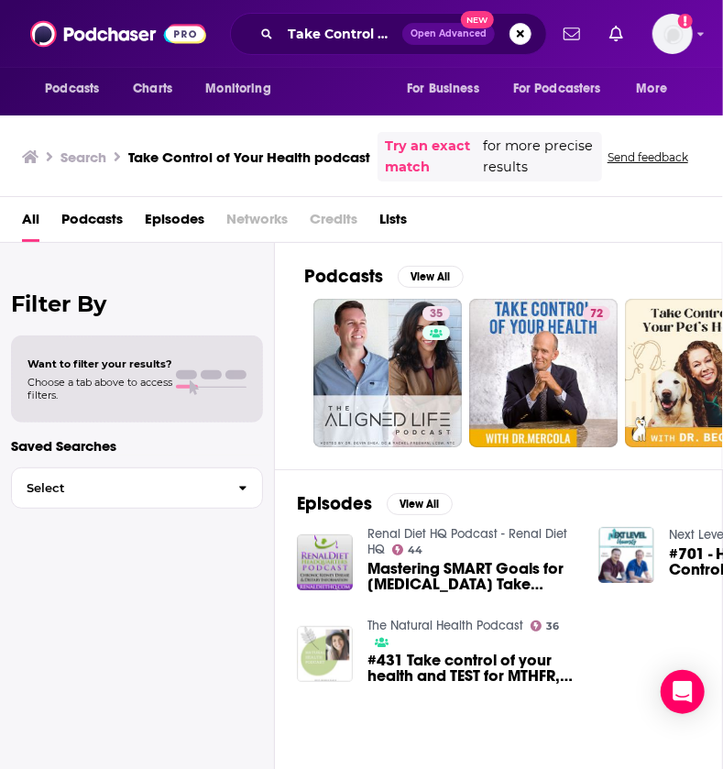
click at [362, 49] on div "Take Control of Your Health podcast Open Advanced New" at bounding box center [388, 34] width 317 height 42
click at [359, 33] on input "Take Control of Your Health podcast" at bounding box center [341, 33] width 122 height 29
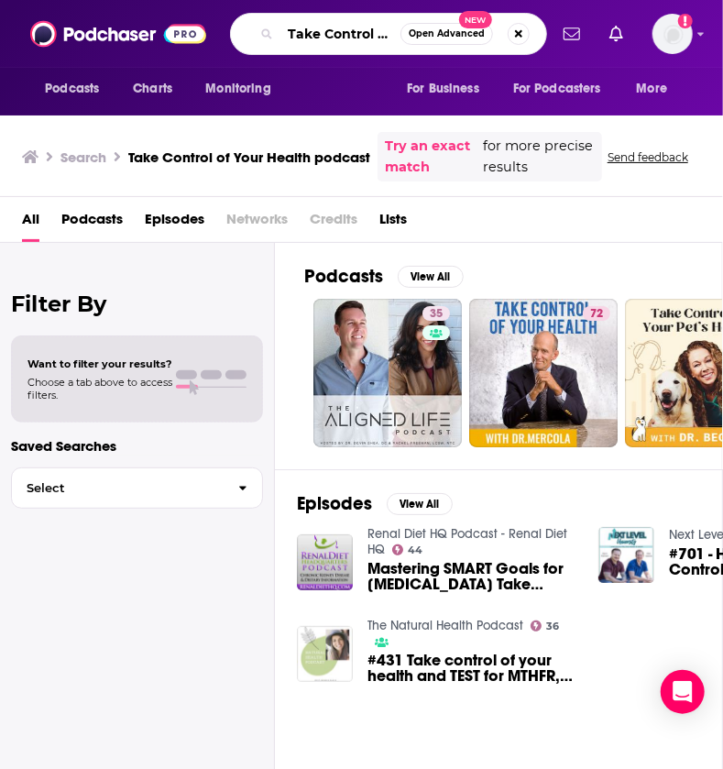
click at [359, 33] on input "Take Control of Your Health podcast" at bounding box center [340, 33] width 120 height 29
paste input "Peak Human"
type input "Peak Human"
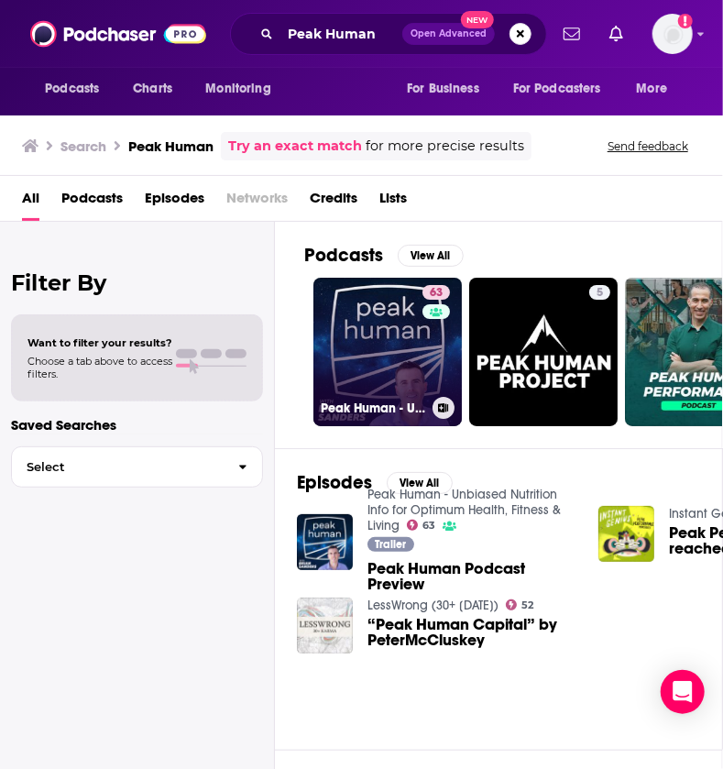
click at [432, 399] on div at bounding box center [443, 408] width 22 height 22
click at [402, 367] on link "63 Peak Human - Unbiased Nutrition Info for Optimum Health, Fitness & Living" at bounding box center [387, 352] width 148 height 148
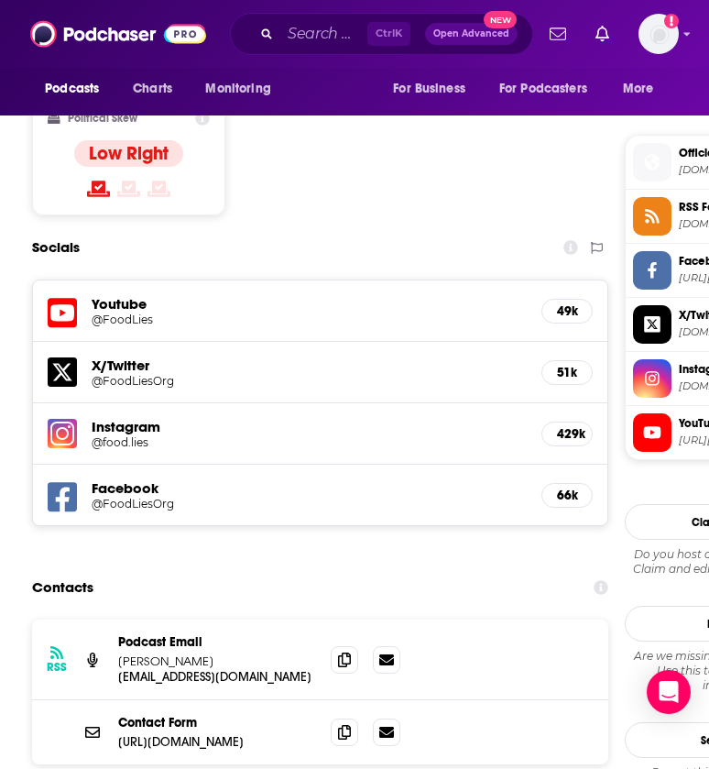
scroll to position [1582, 0]
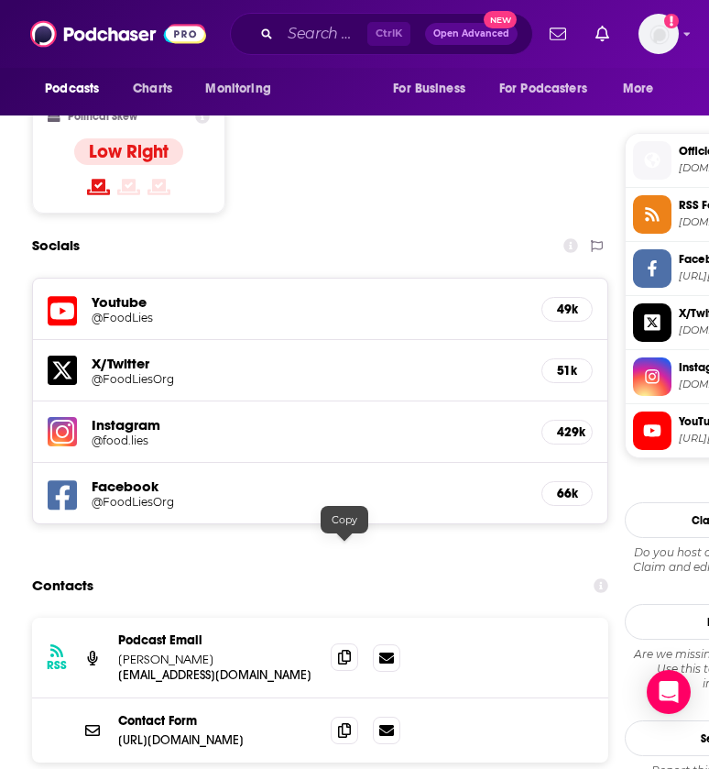
click at [341, 643] on span at bounding box center [344, 656] width 27 height 27
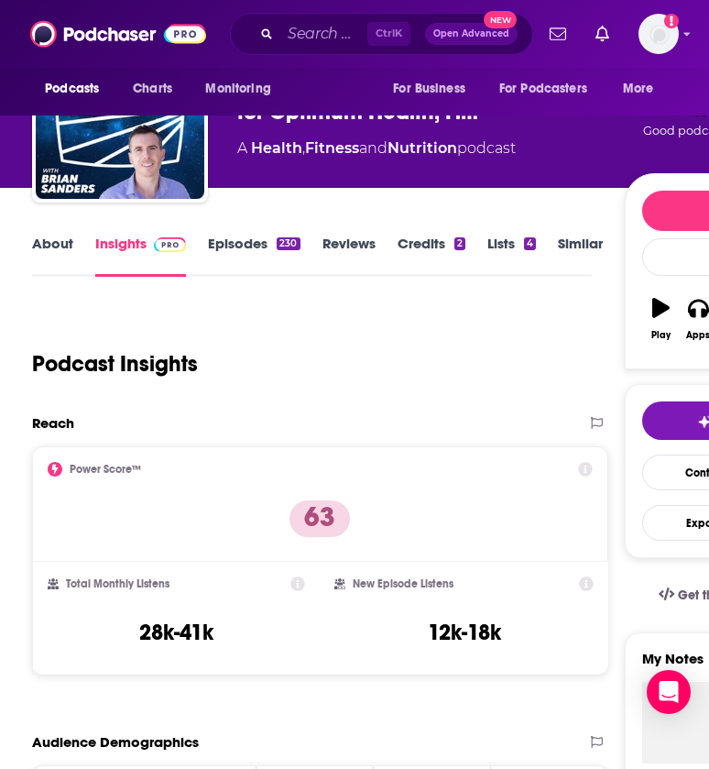
scroll to position [176, 0]
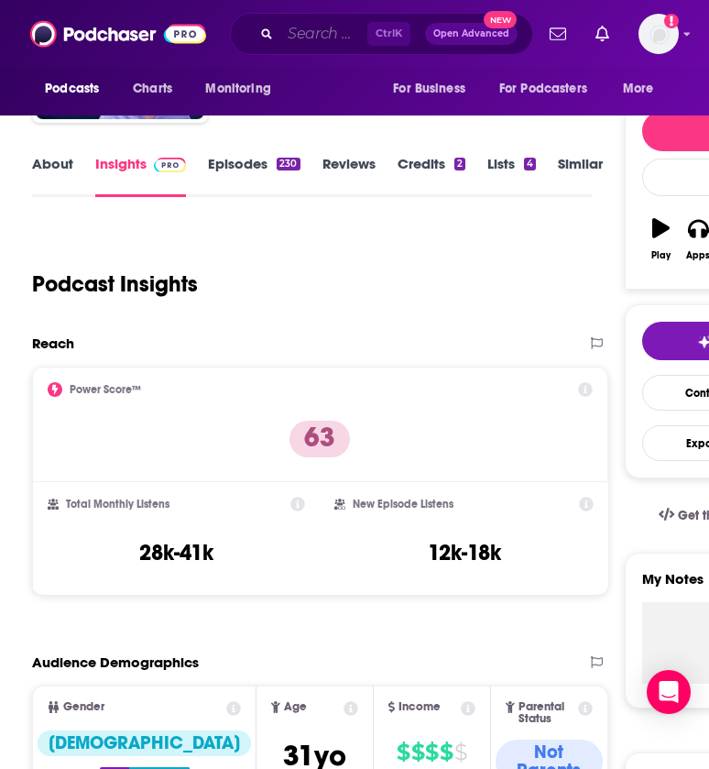
click at [347, 39] on input "Search podcasts, credits, & more..." at bounding box center [323, 33] width 87 height 29
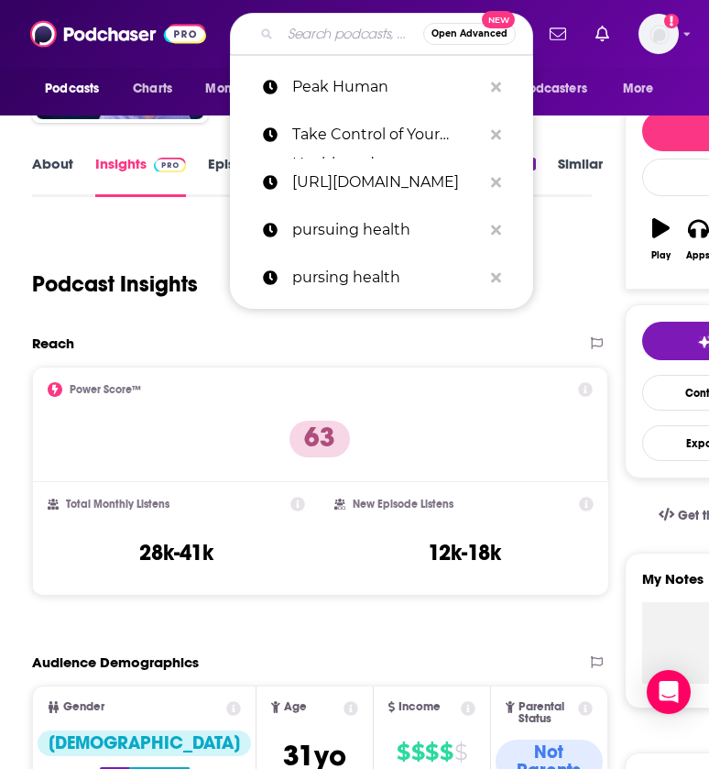
paste input "Public Health On Call"
type input "Public Health On Call"
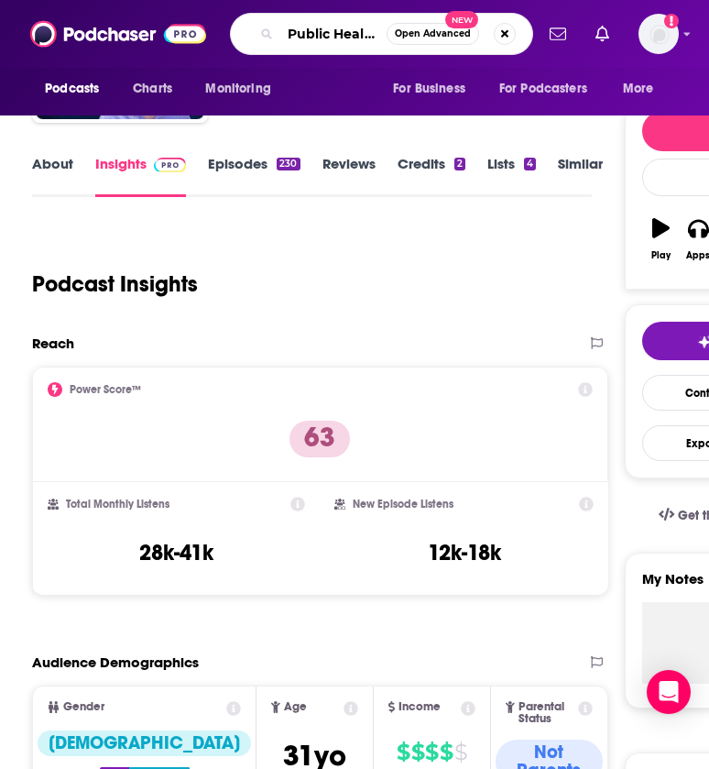
scroll to position [0, 50]
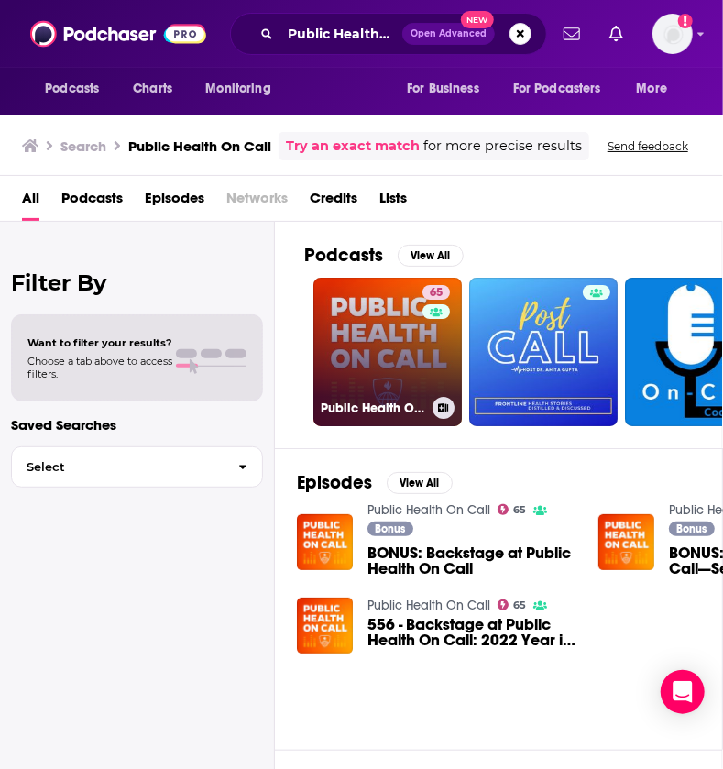
click at [383, 344] on link "65 Public Health On Call" at bounding box center [387, 352] width 148 height 148
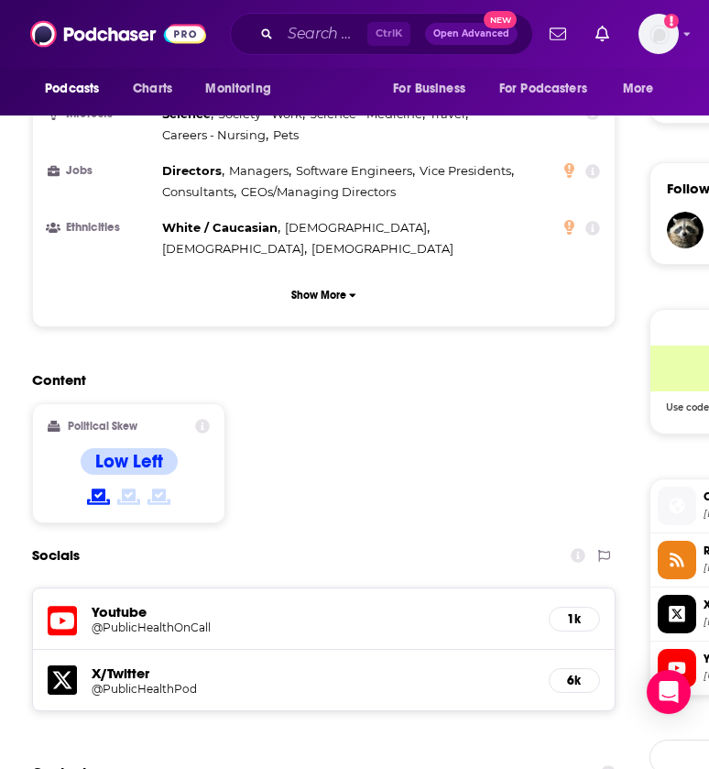
scroll to position [1477, 0]
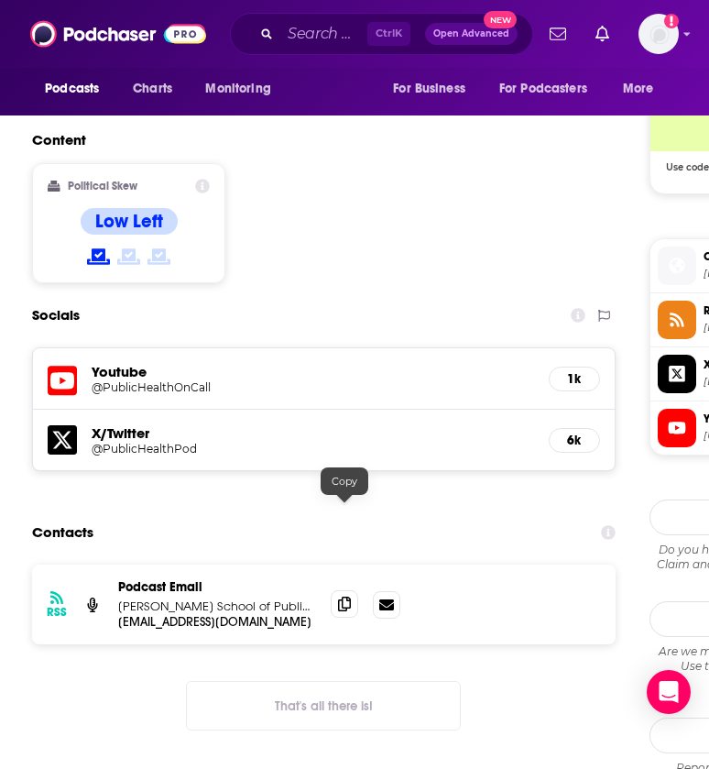
click at [348, 590] on span at bounding box center [344, 603] width 27 height 27
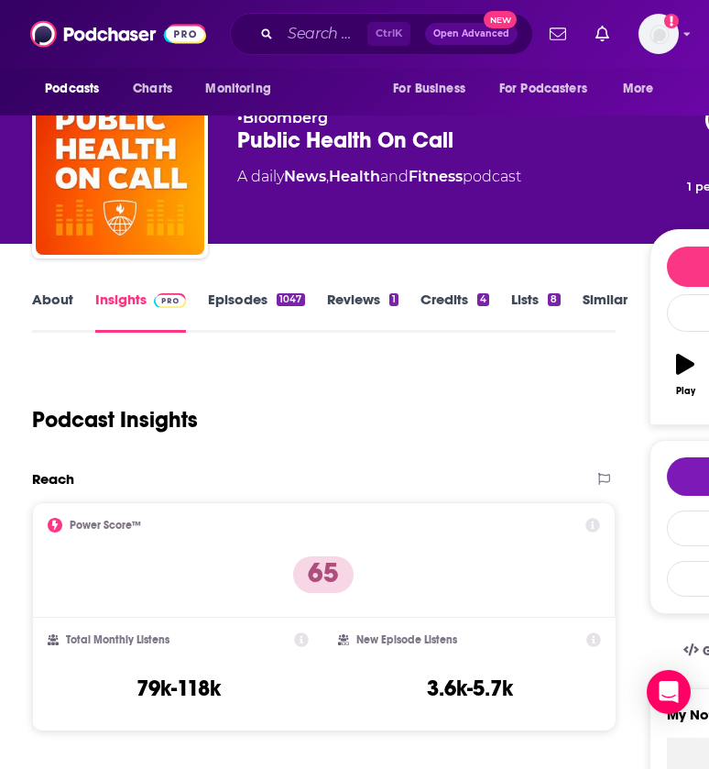
scroll to position [38, 0]
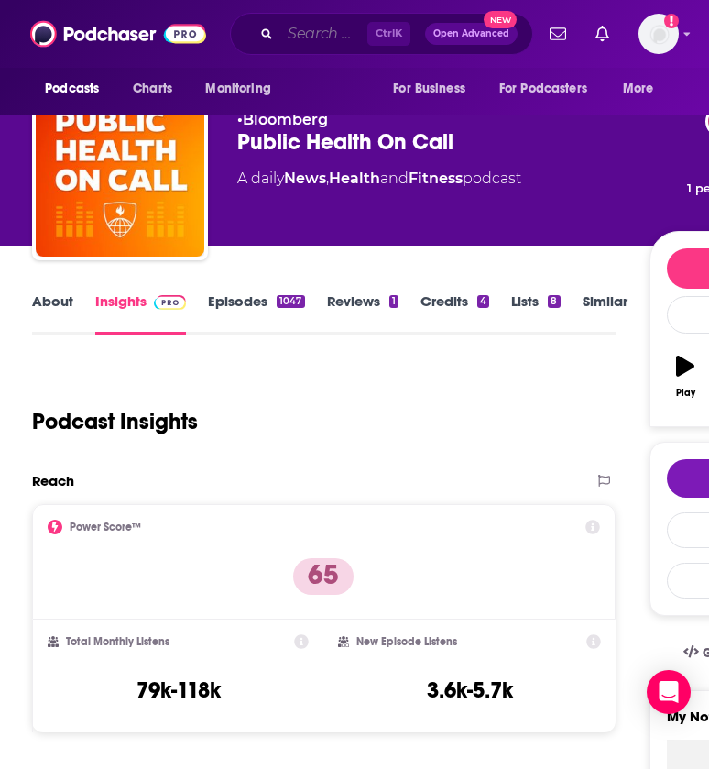
click at [333, 38] on input "Search podcasts, credits, & more..." at bounding box center [323, 33] width 87 height 29
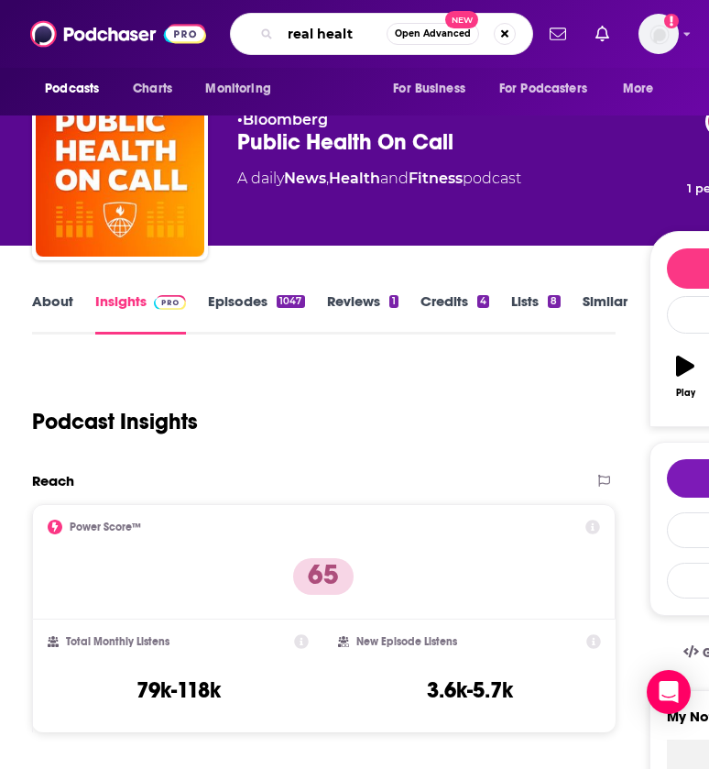
type input "real health"
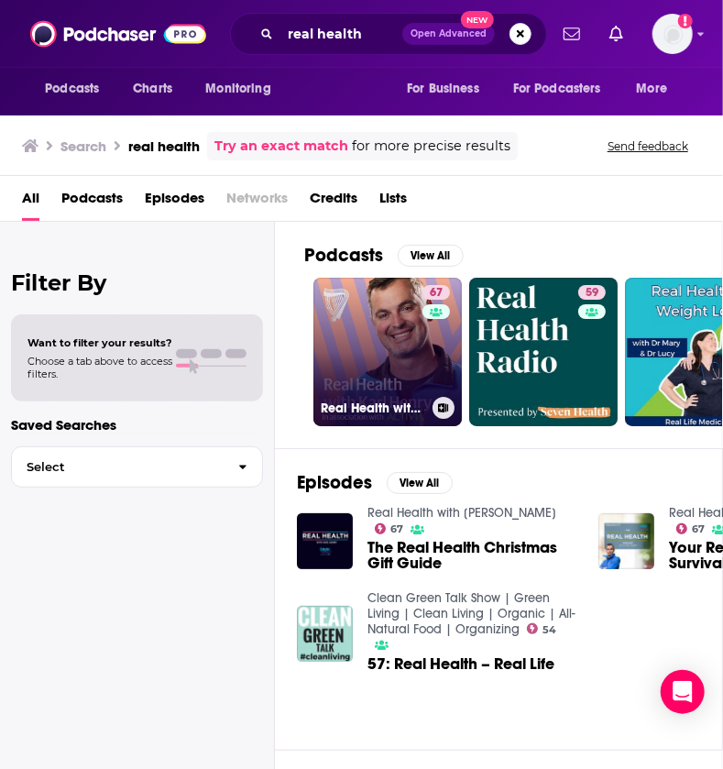
click at [403, 364] on link "67 Real Health with [PERSON_NAME]" at bounding box center [387, 352] width 148 height 148
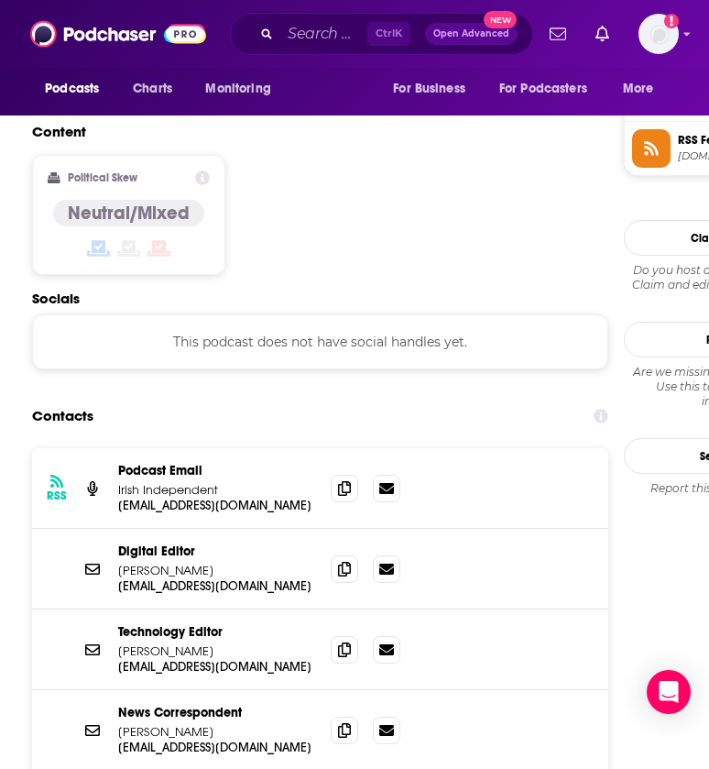
scroll to position [1478, 0]
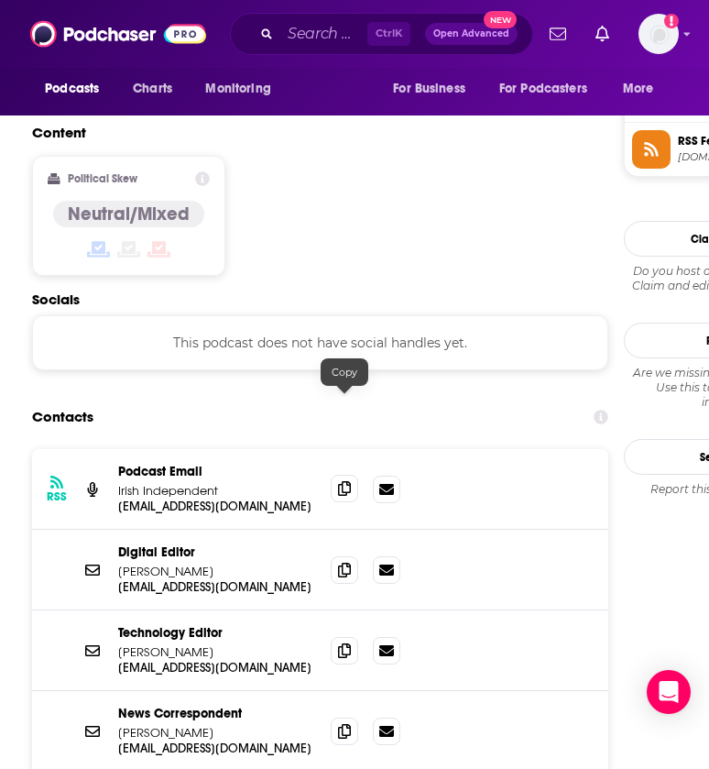
click at [347, 481] on icon at bounding box center [344, 488] width 13 height 15
click at [316, 36] on input "Search podcasts, credits, & more..." at bounding box center [323, 33] width 87 height 29
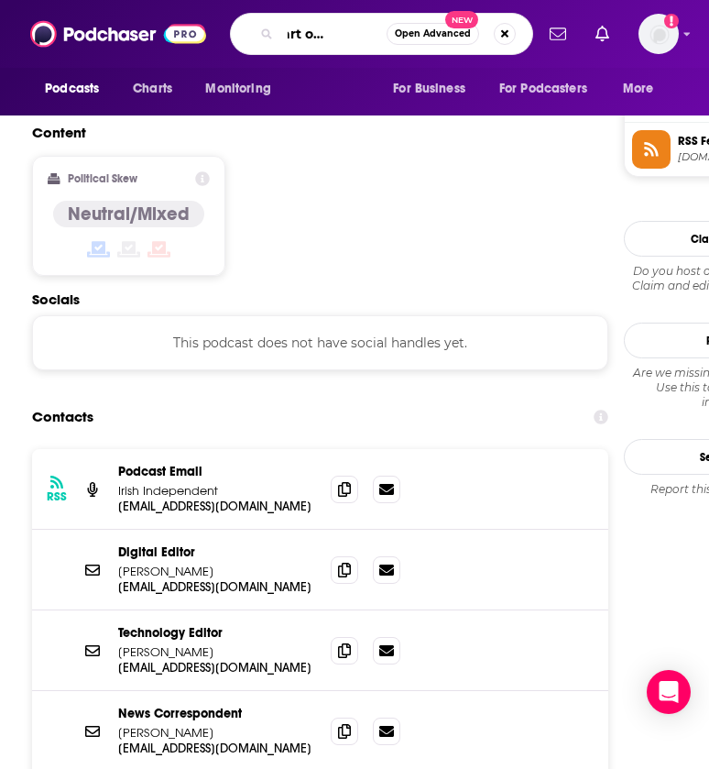
scroll to position [0, 55]
type input "the heart of healthcare"
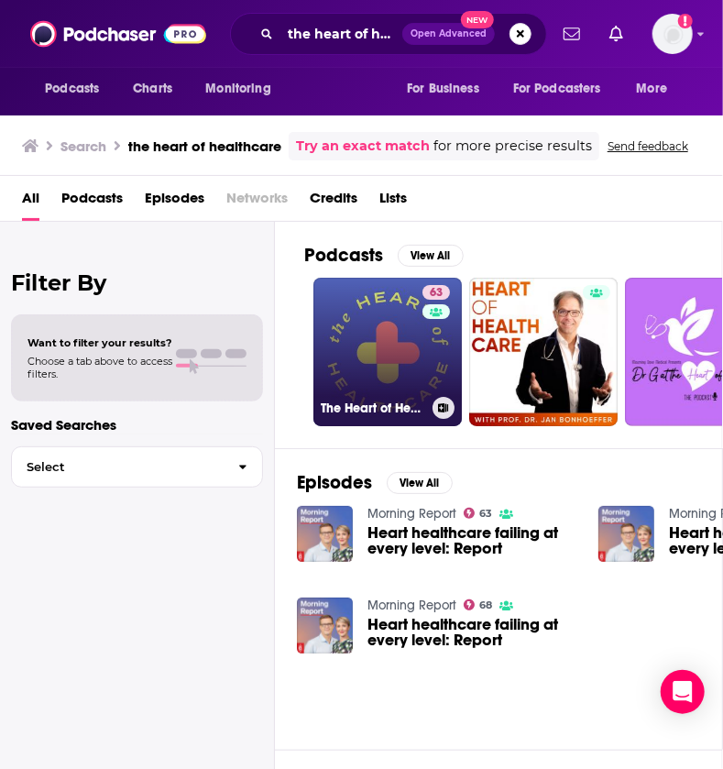
click at [370, 319] on link "63 The Heart of Healthcare | A Digital Health Podcast" at bounding box center [387, 352] width 148 height 148
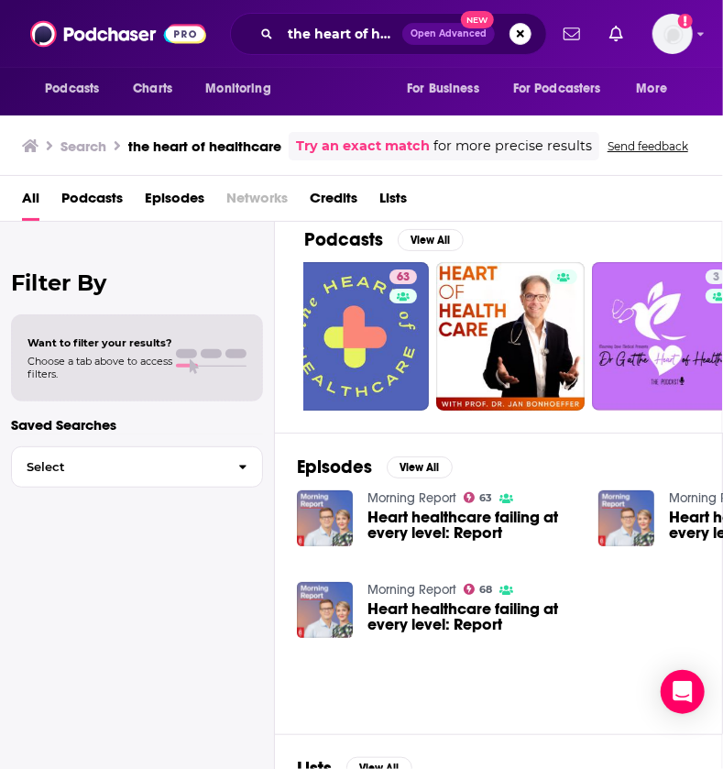
scroll to position [16, 0]
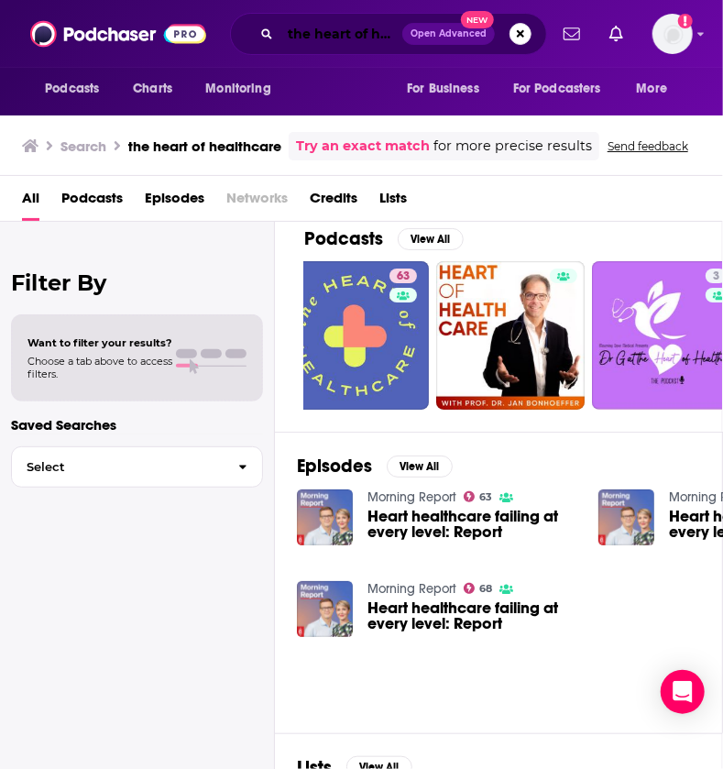
click at [338, 38] on input "the heart of healthcare" at bounding box center [341, 33] width 122 height 29
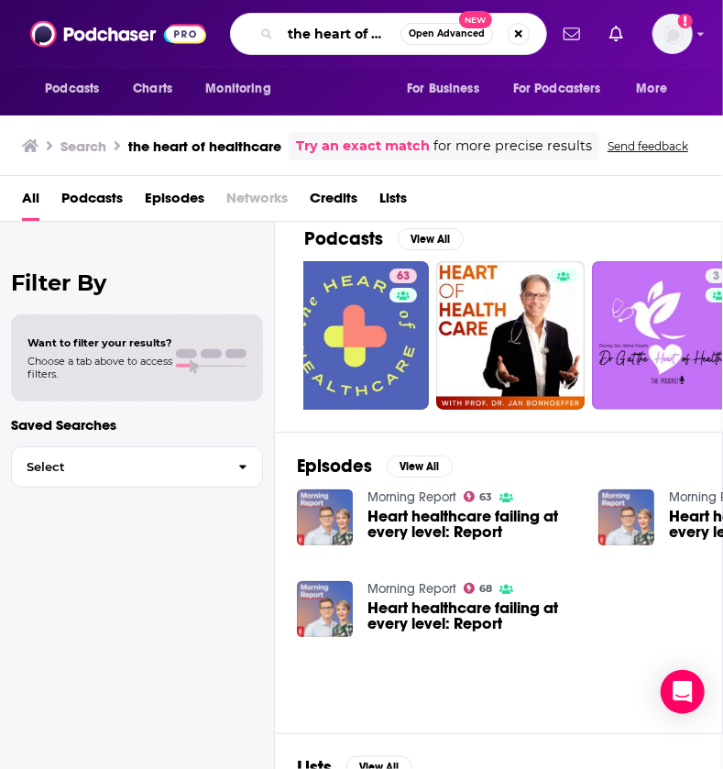
scroll to position [0, 49]
drag, startPoint x: 376, startPoint y: 34, endPoint x: 438, endPoint y: 31, distance: 62.4
click at [438, 31] on div "the heart of healthcare Open Advanced New" at bounding box center [388, 34] width 317 height 42
click at [394, 31] on input "the heart of healthcare" at bounding box center [340, 33] width 120 height 29
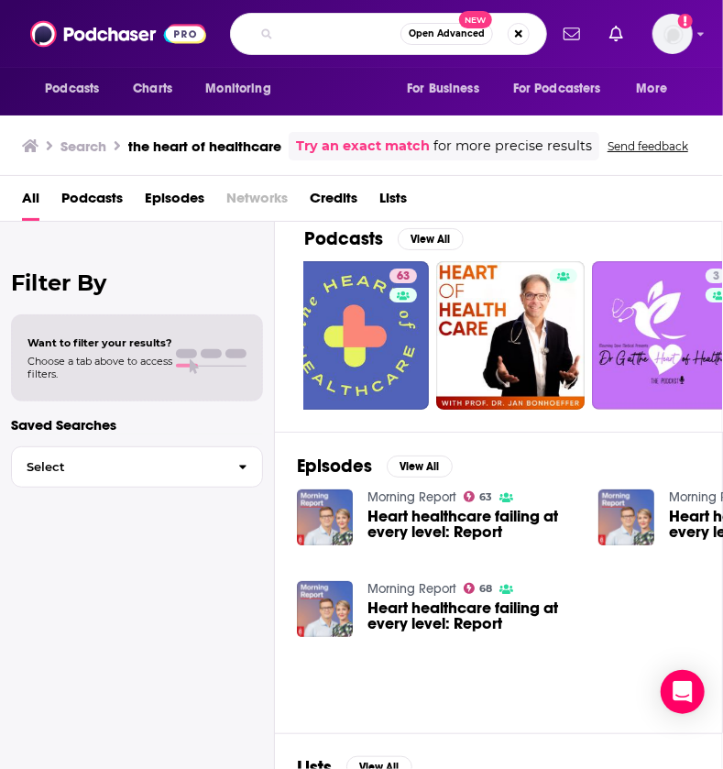
type input "the heart of healthcare [PERSON_NAME]"
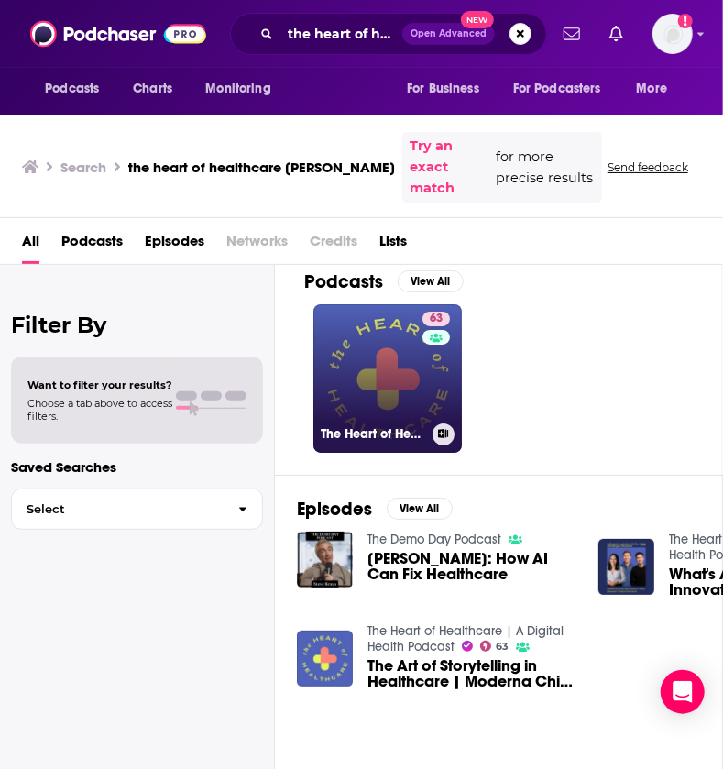
click at [395, 426] on h3 "The Heart of Healthcare | A Digital Health Podcast" at bounding box center [373, 434] width 104 height 16
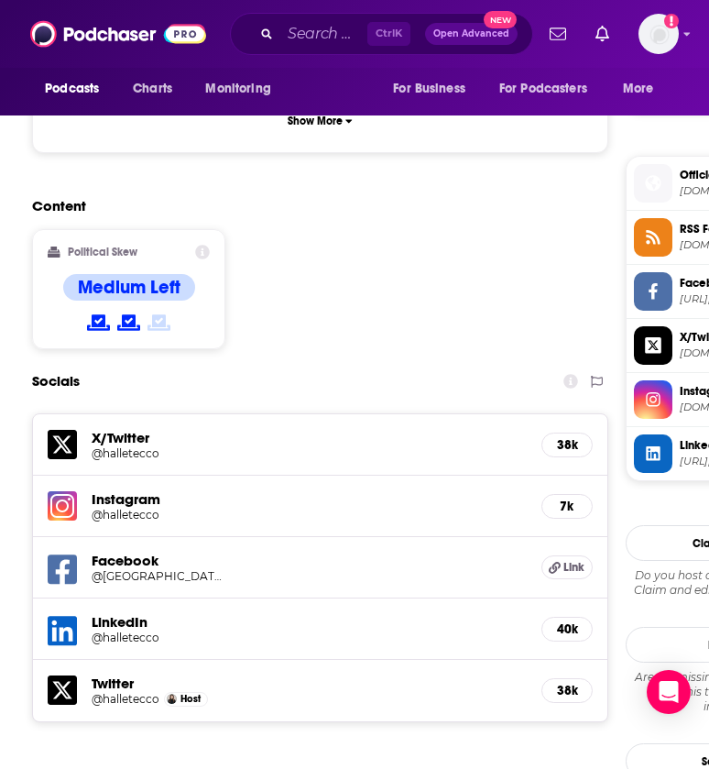
scroll to position [1740, 0]
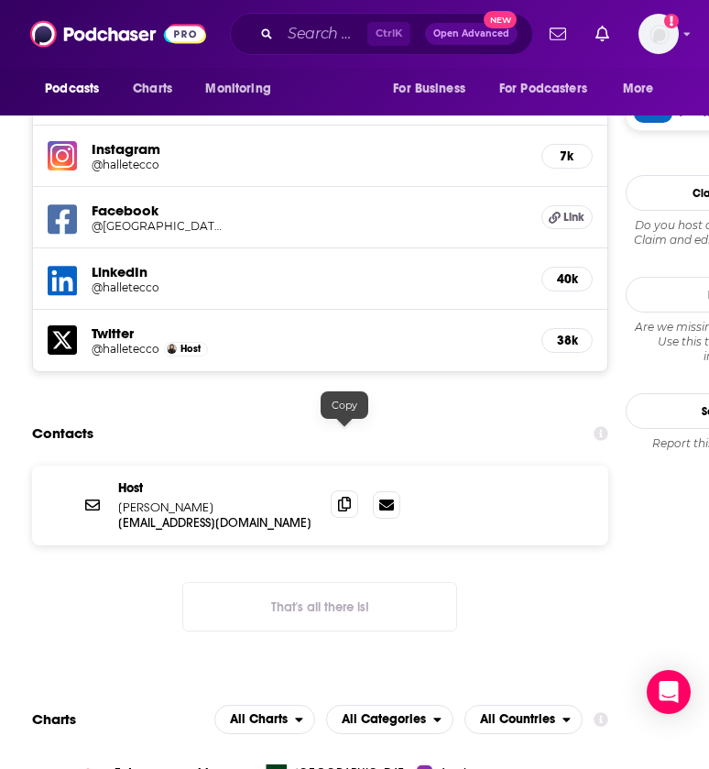
click at [347, 490] on span at bounding box center [344, 503] width 27 height 27
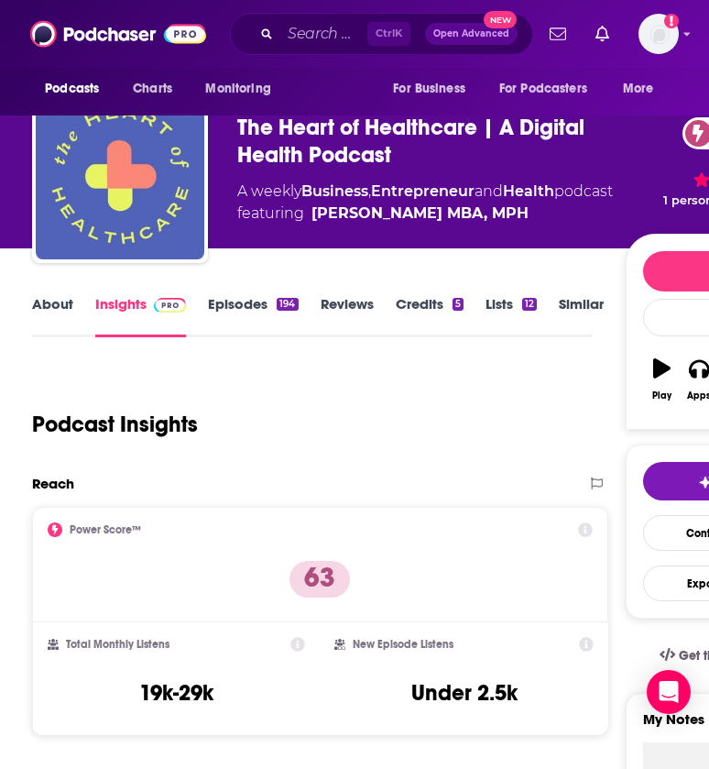
scroll to position [65, 0]
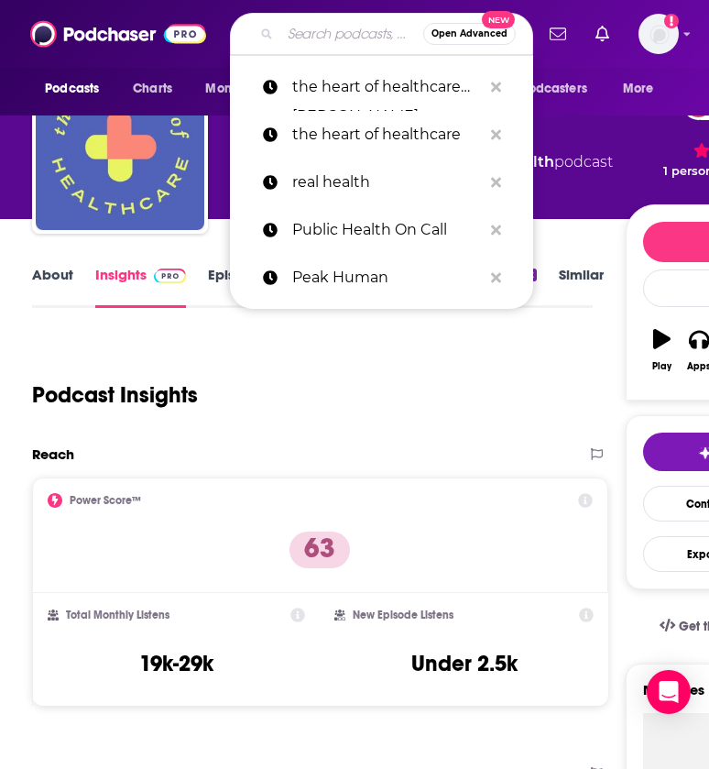
click at [333, 37] on input "Search podcasts, credits, & more..." at bounding box center [351, 33] width 143 height 29
paste input "Reshape Your Health with [PERSON_NAME]"
type input "Reshape Your Health with [PERSON_NAME]"
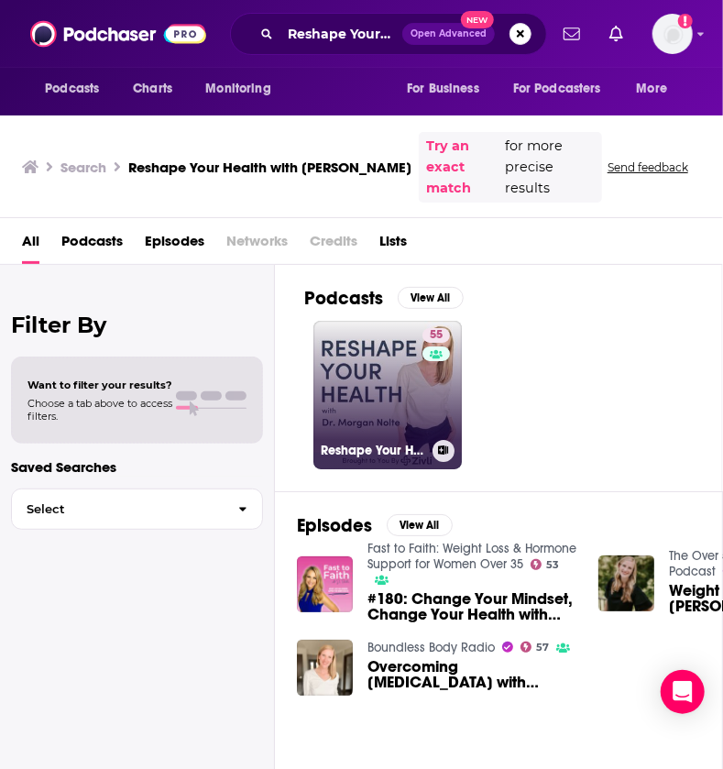
click at [386, 391] on link "55 Reshape Your Health with [PERSON_NAME]" at bounding box center [387, 395] width 148 height 148
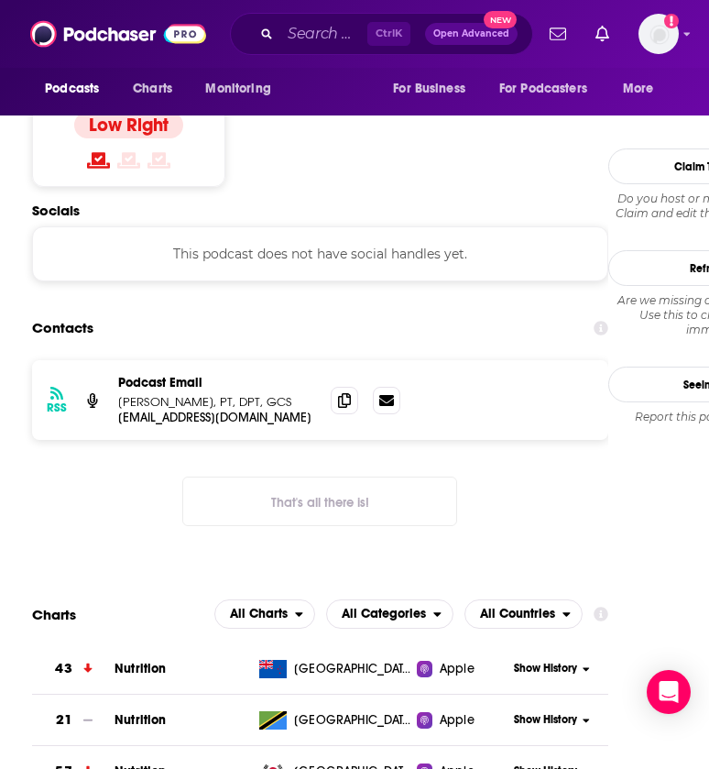
scroll to position [1572, 0]
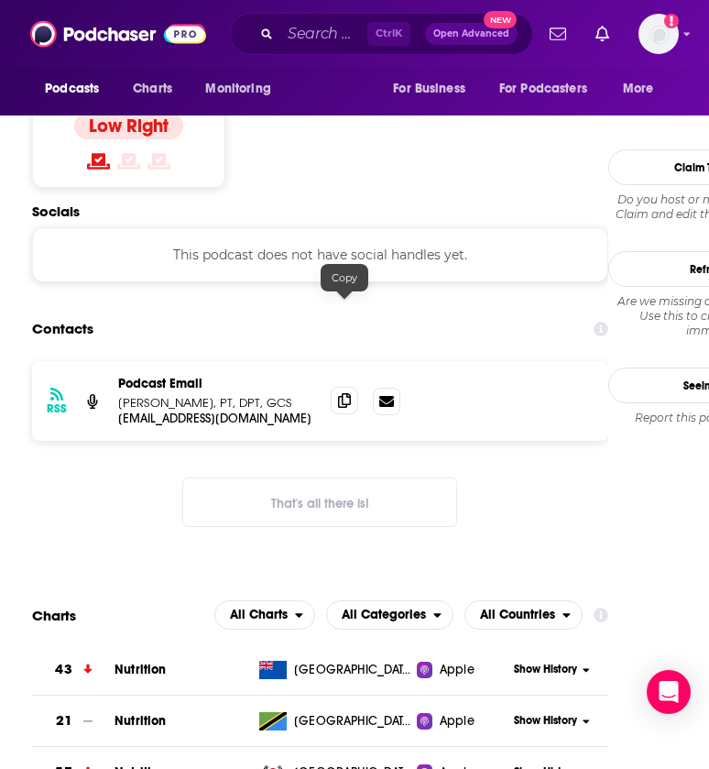
click at [341, 393] on icon at bounding box center [344, 400] width 13 height 15
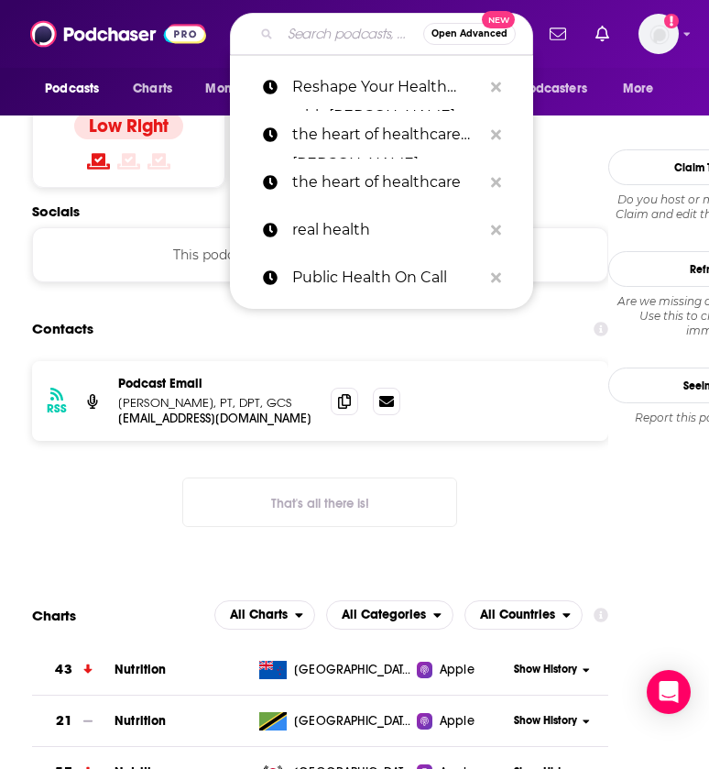
click at [308, 44] on input "Search podcasts, credits, & more..." at bounding box center [351, 33] width 143 height 29
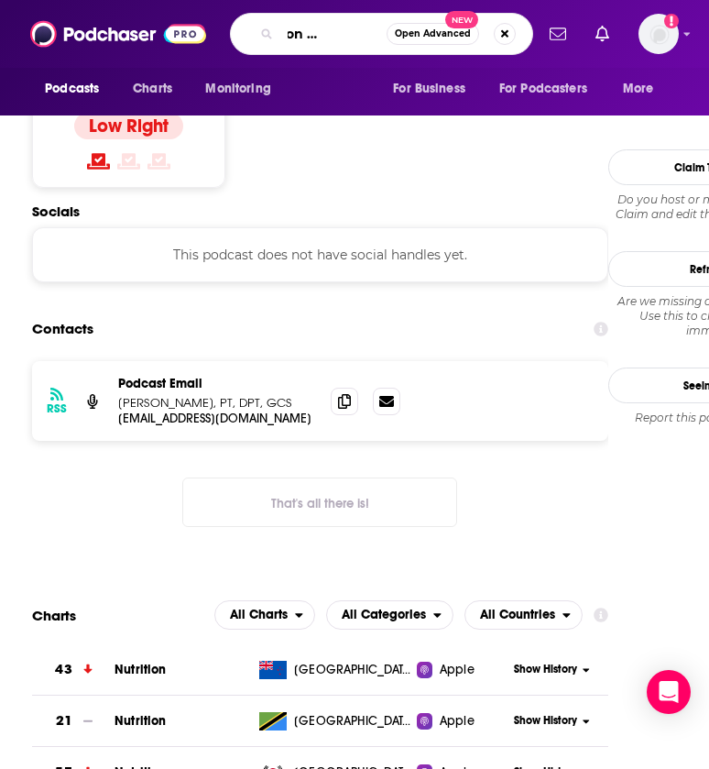
type input "revolution health radio"
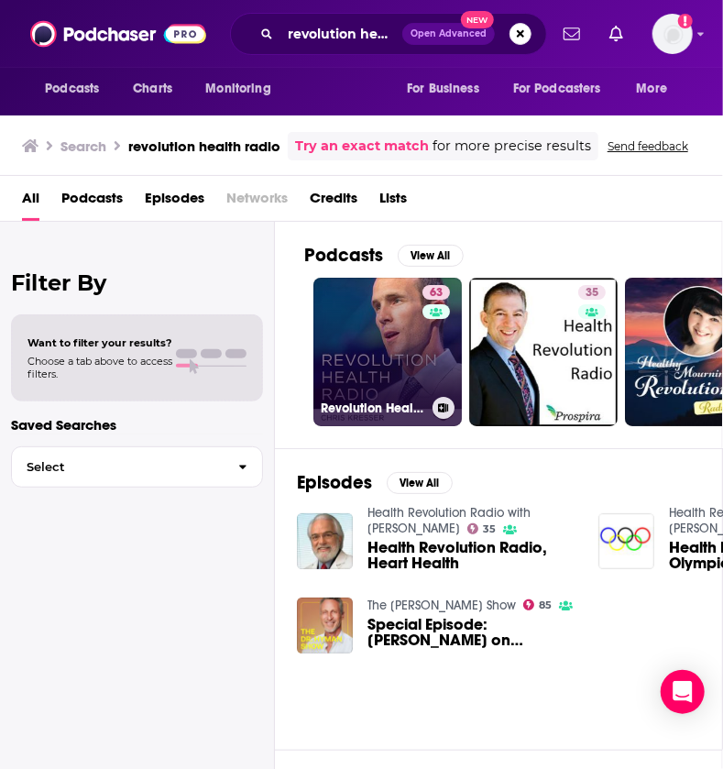
click at [340, 311] on link "63 Revolution Health Radio" at bounding box center [387, 352] width 148 height 148
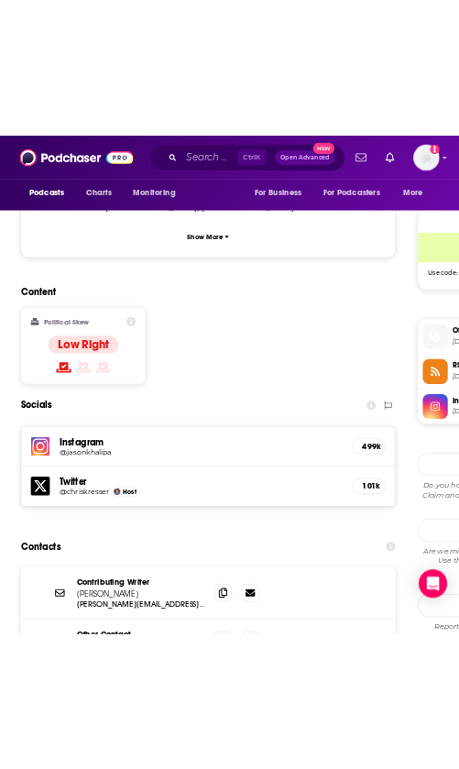
scroll to position [1554, 0]
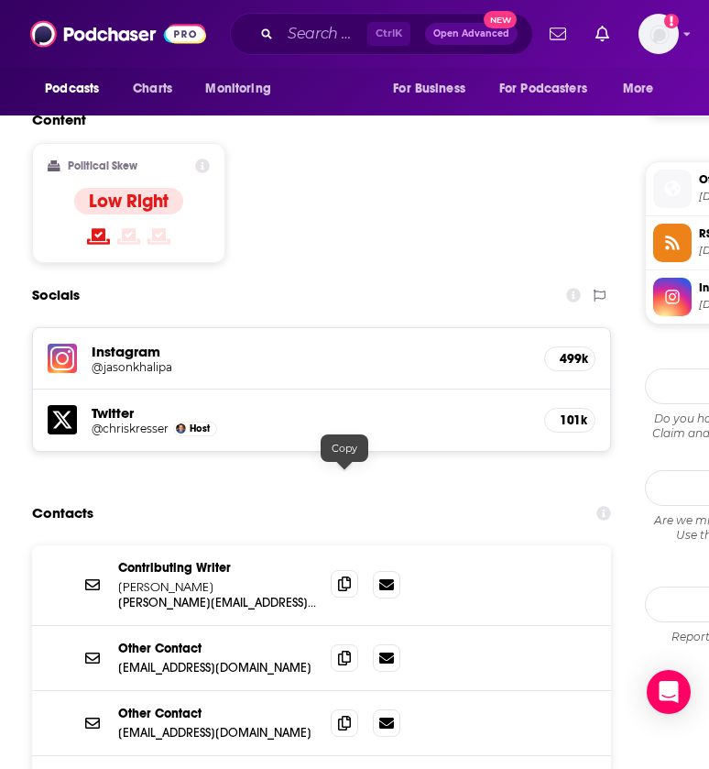
click at [340, 576] on icon at bounding box center [344, 583] width 13 height 15
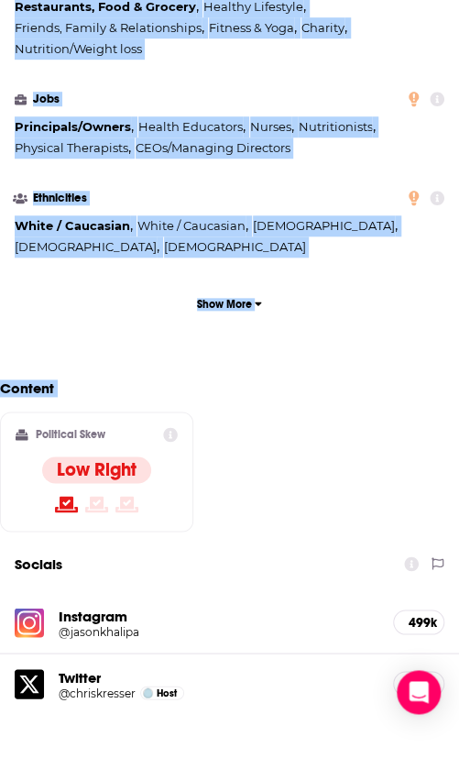
scroll to position [0, 0]
